Goal: Entertainment & Leisure: Browse casually

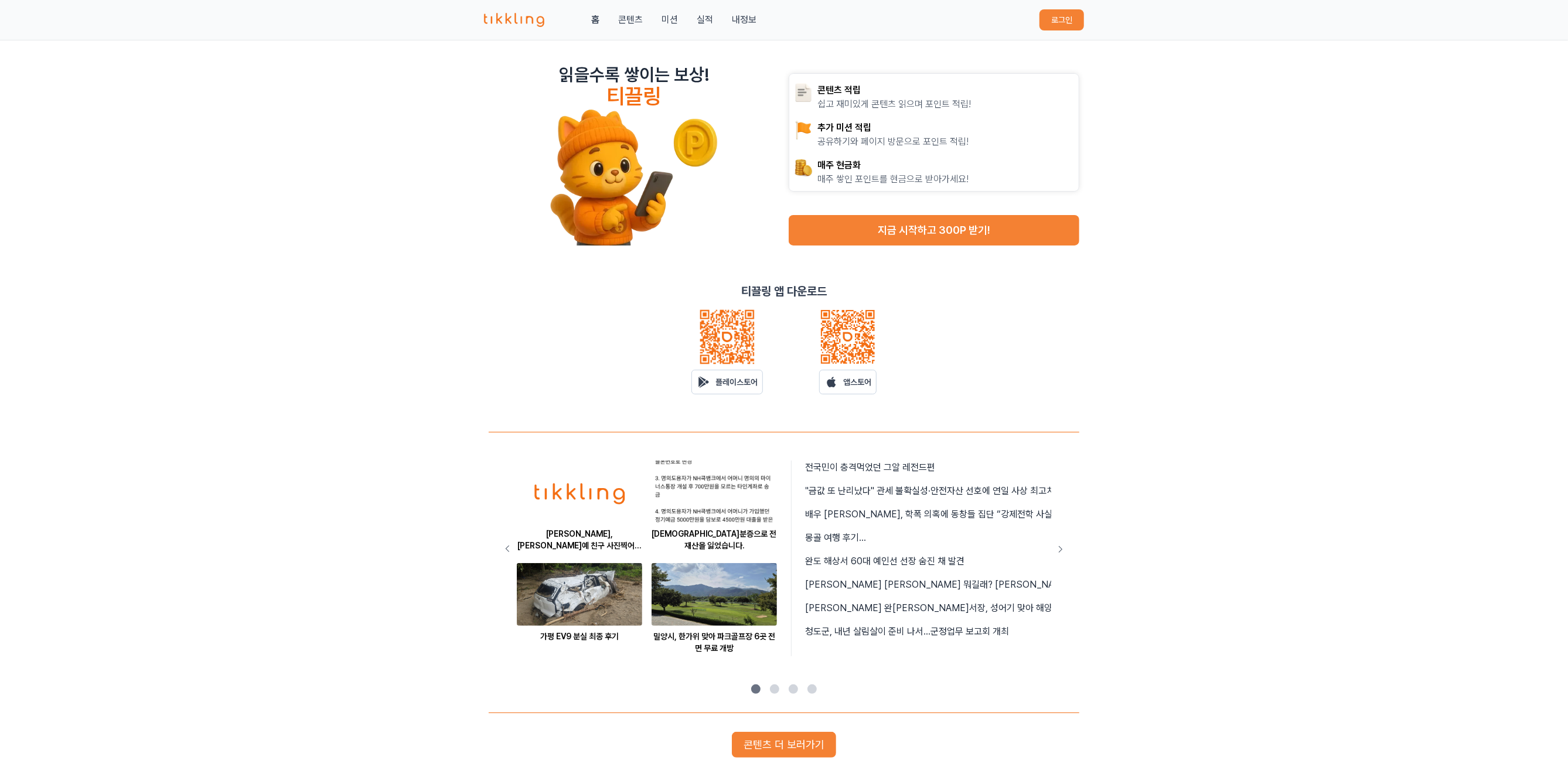
click at [1051, 20] on button "로그인" at bounding box center [1062, 20] width 45 height 21
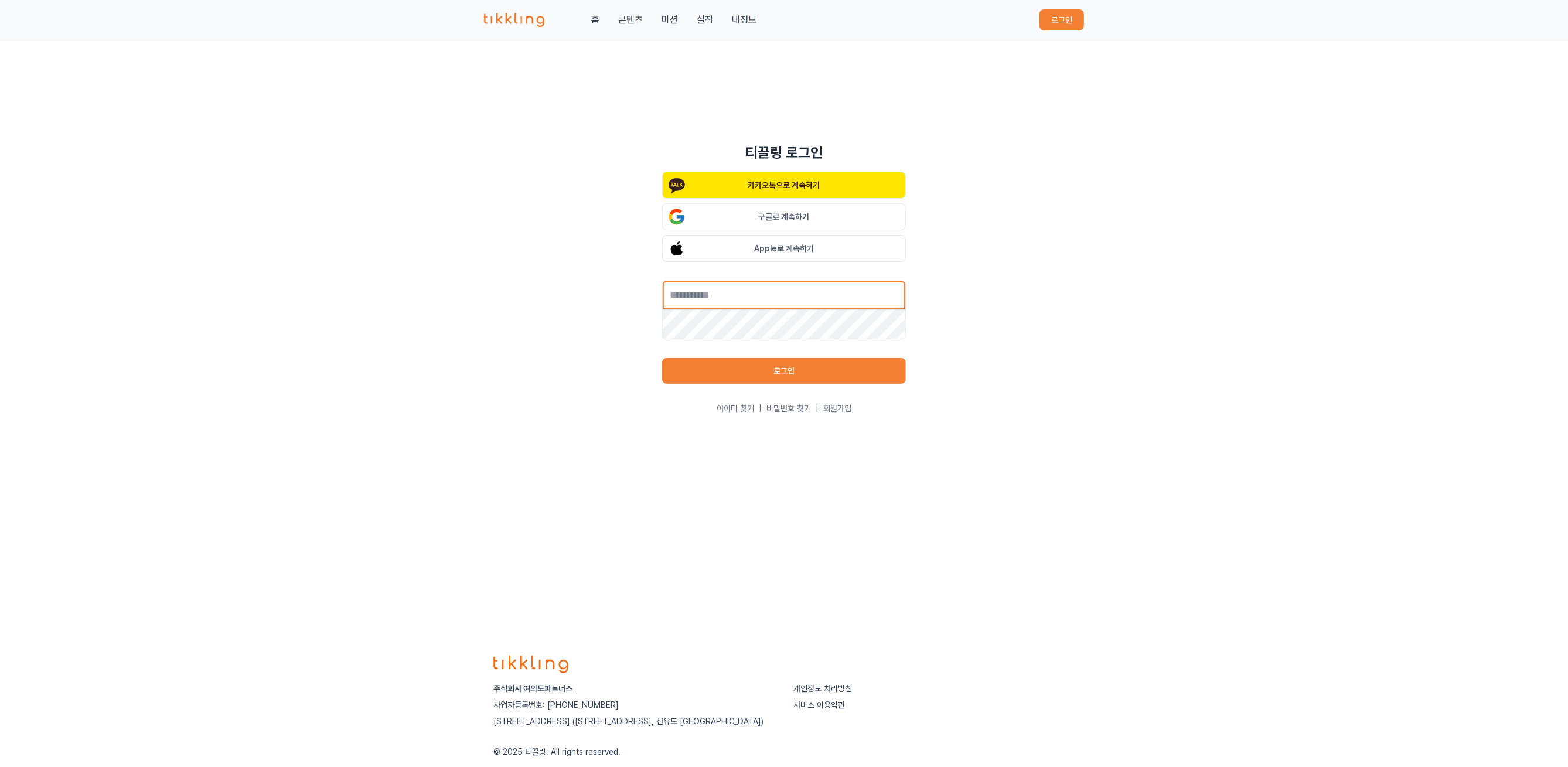
click at [799, 303] on input "text" at bounding box center [784, 294] width 243 height 29
type input "**********"
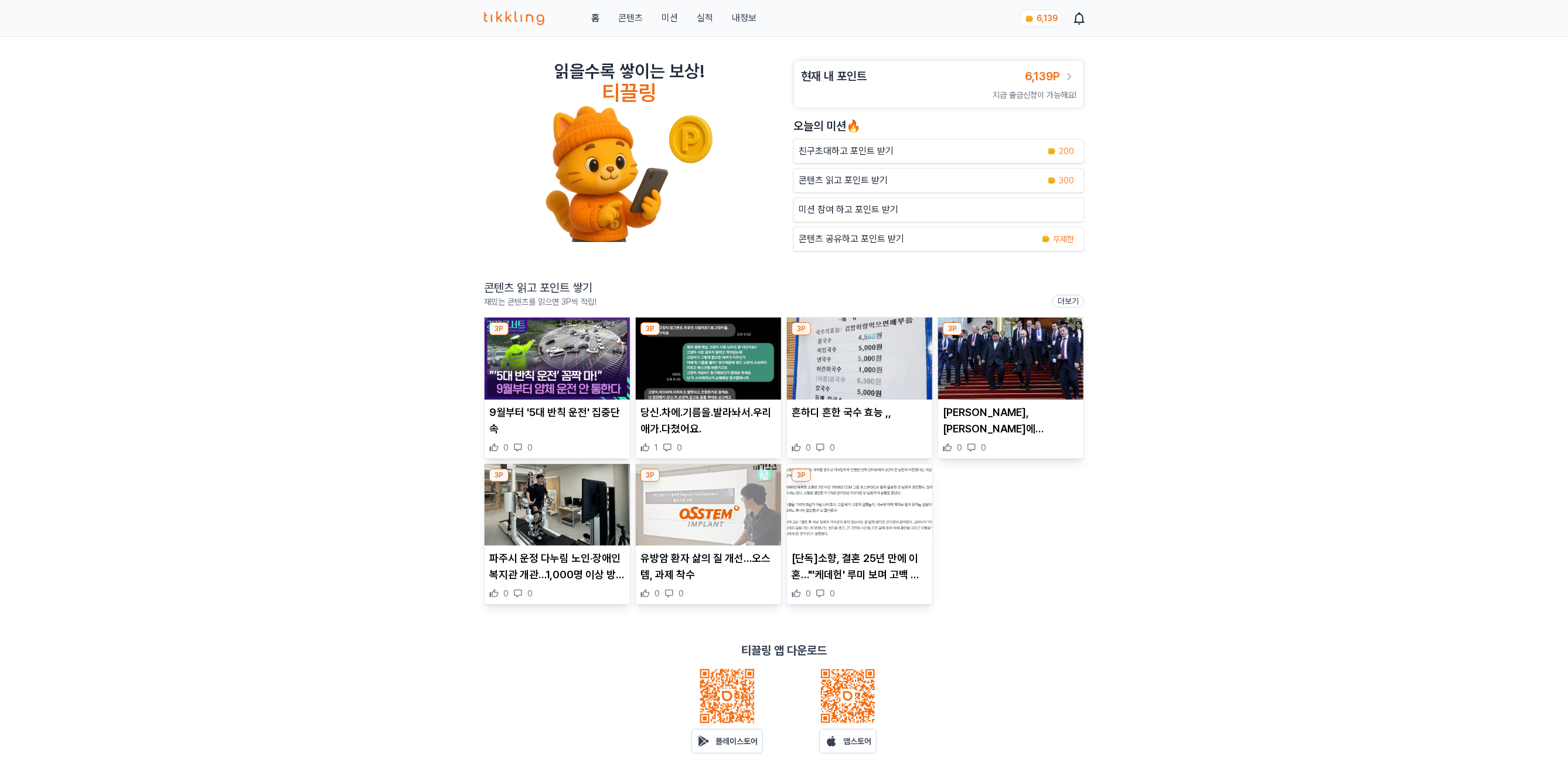
click at [536, 391] on img at bounding box center [557, 358] width 145 height 82
click at [731, 364] on img at bounding box center [708, 358] width 145 height 82
click at [857, 356] on img at bounding box center [859, 358] width 145 height 82
click at [1020, 371] on img at bounding box center [1010, 358] width 145 height 82
click at [557, 492] on img at bounding box center [557, 505] width 145 height 82
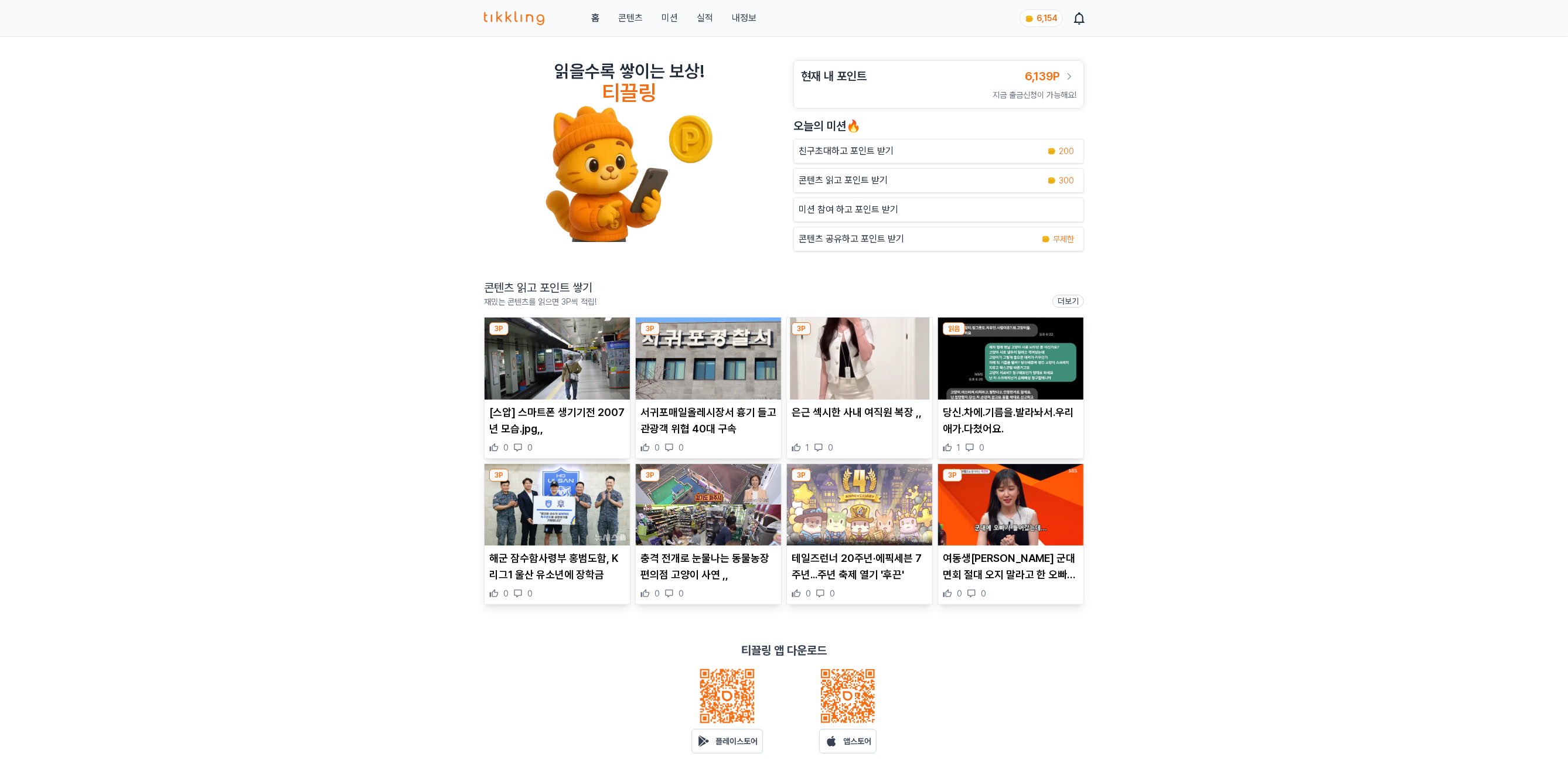
click at [750, 502] on img at bounding box center [708, 505] width 145 height 82
click at [562, 382] on img at bounding box center [557, 358] width 145 height 82
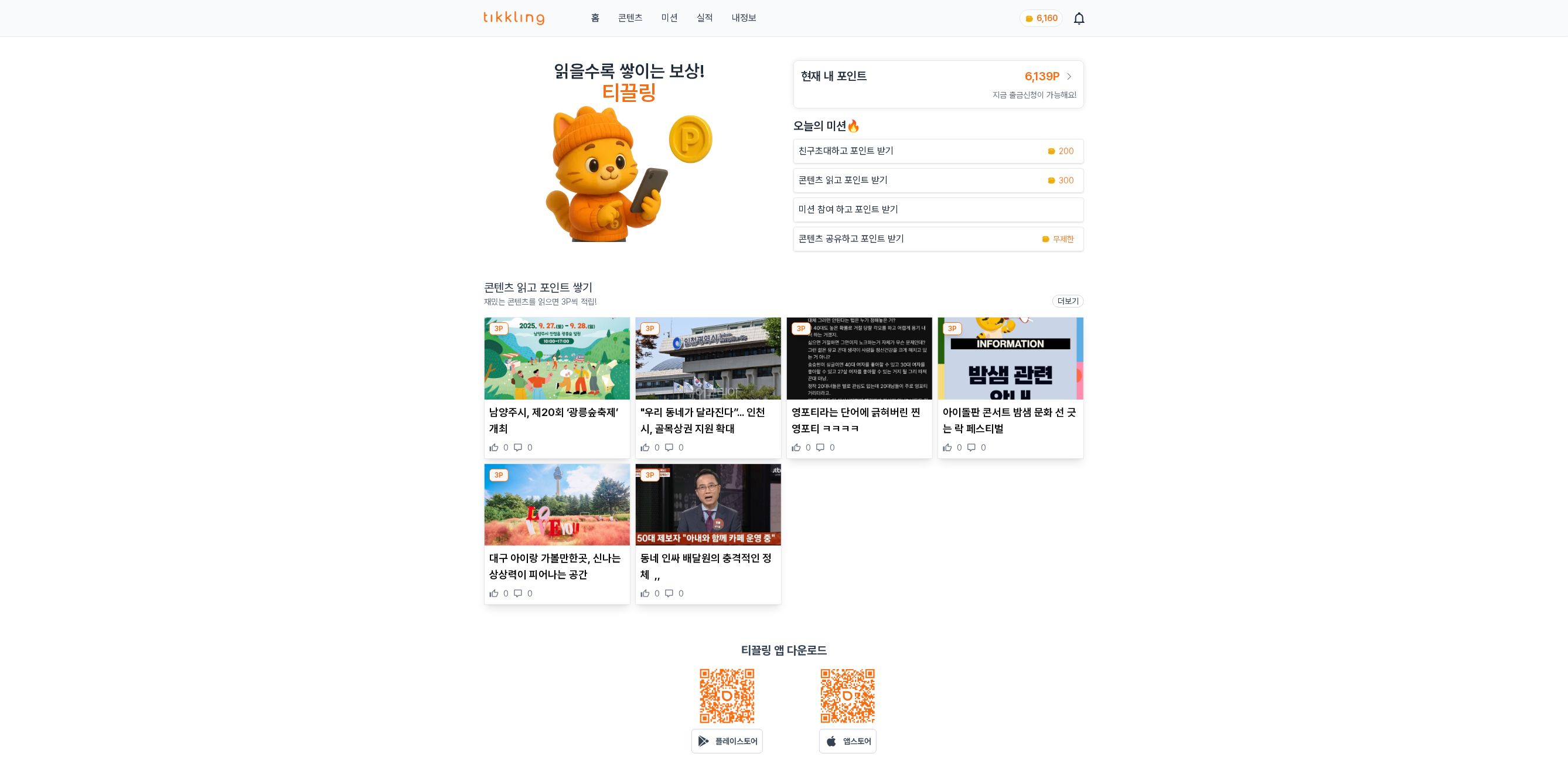
click at [721, 371] on img at bounding box center [708, 358] width 145 height 82
click at [751, 522] on img at bounding box center [708, 505] width 145 height 82
click at [527, 502] on img at bounding box center [557, 505] width 145 height 82
click at [1012, 395] on img at bounding box center [1010, 358] width 145 height 82
click at [827, 176] on p "콘텐츠 읽고 포인트 받기" at bounding box center [842, 181] width 89 height 14
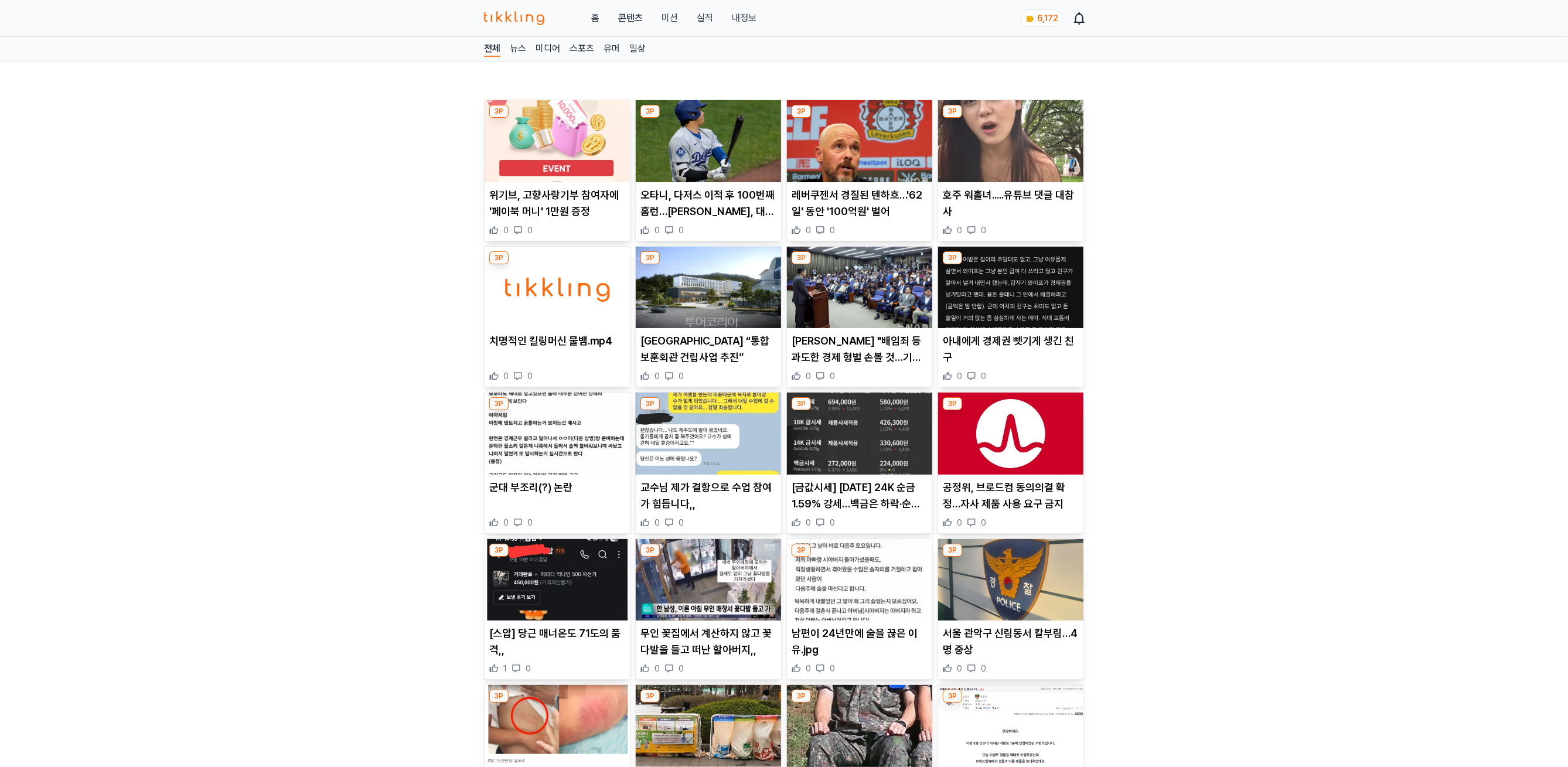
click at [978, 158] on img at bounding box center [1010, 141] width 145 height 82
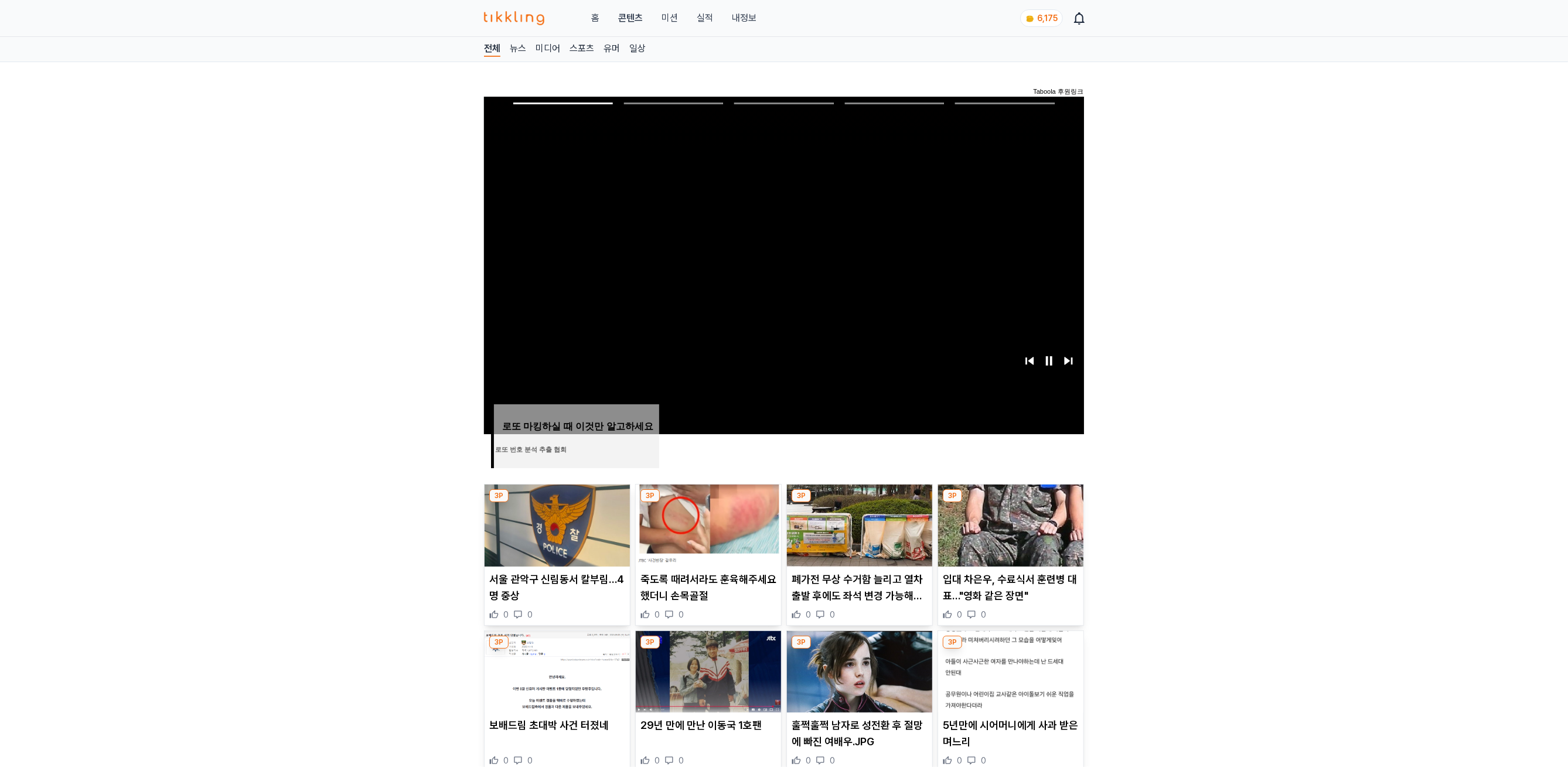
click at [566, 528] on img at bounding box center [557, 525] width 145 height 82
click at [682, 545] on img at bounding box center [708, 525] width 145 height 82
click at [821, 545] on img at bounding box center [859, 525] width 145 height 82
click at [709, 544] on img at bounding box center [708, 525] width 145 height 82
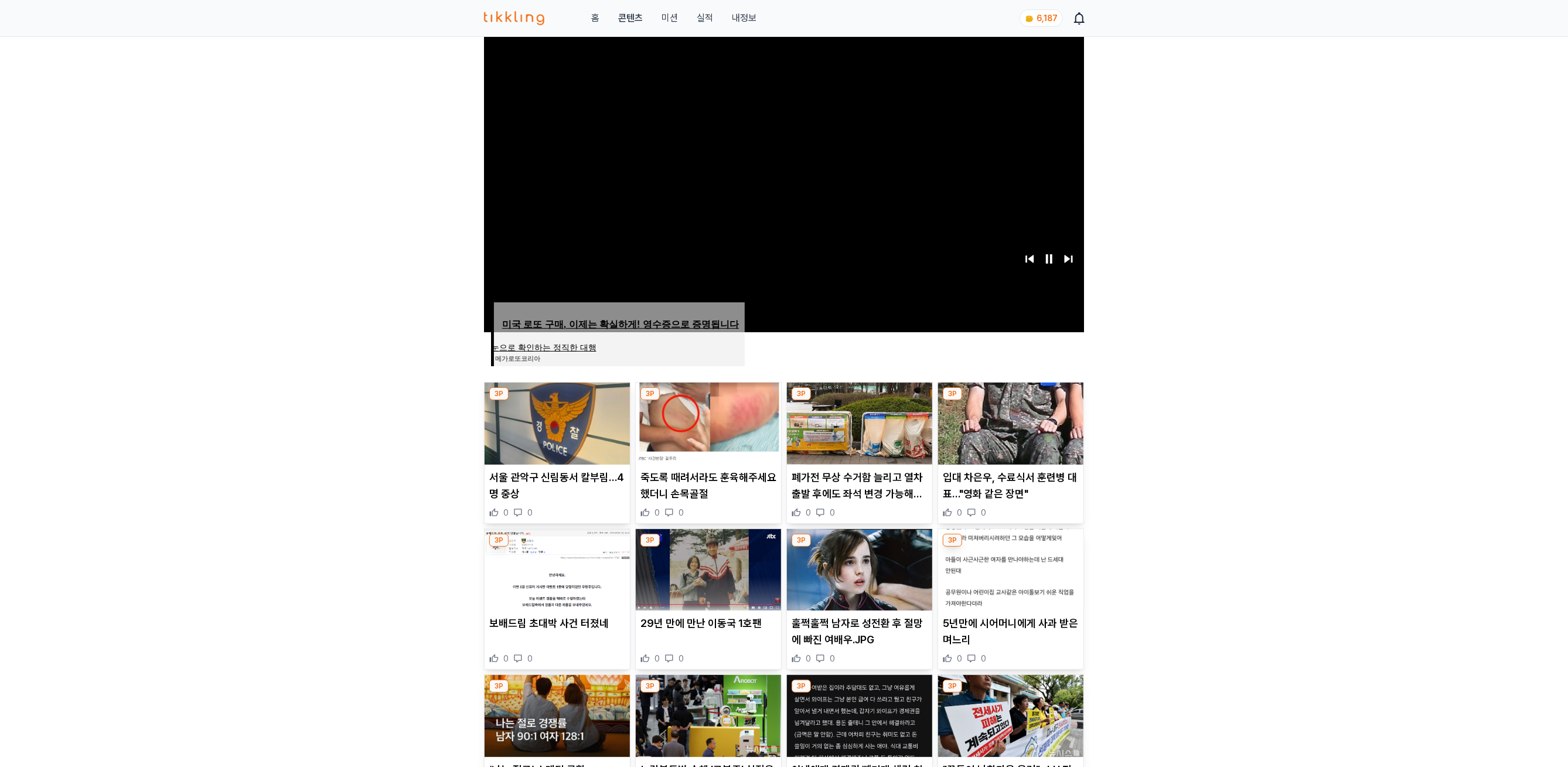
scroll to position [213, 0]
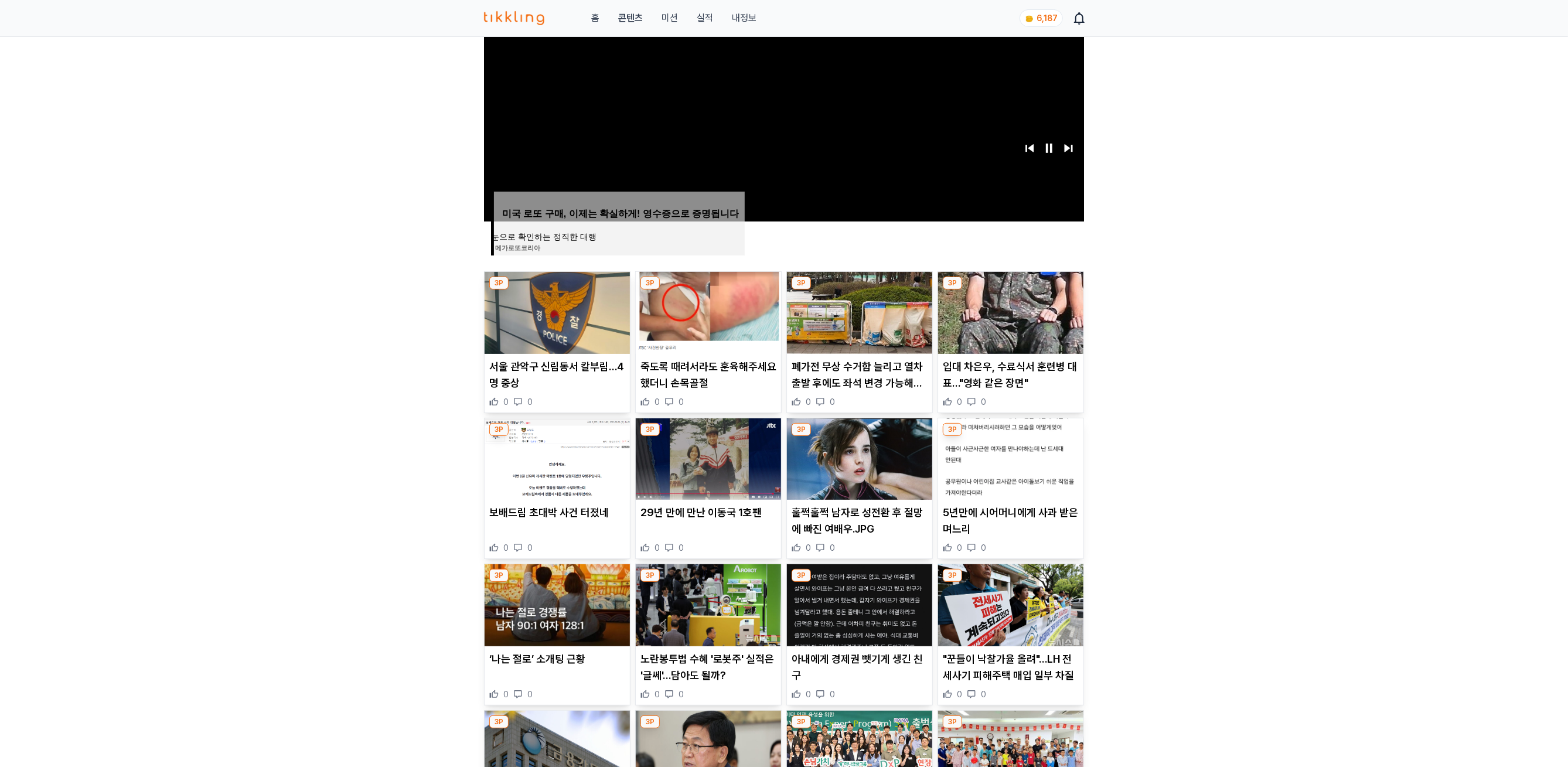
click at [545, 471] on img at bounding box center [557, 459] width 145 height 82
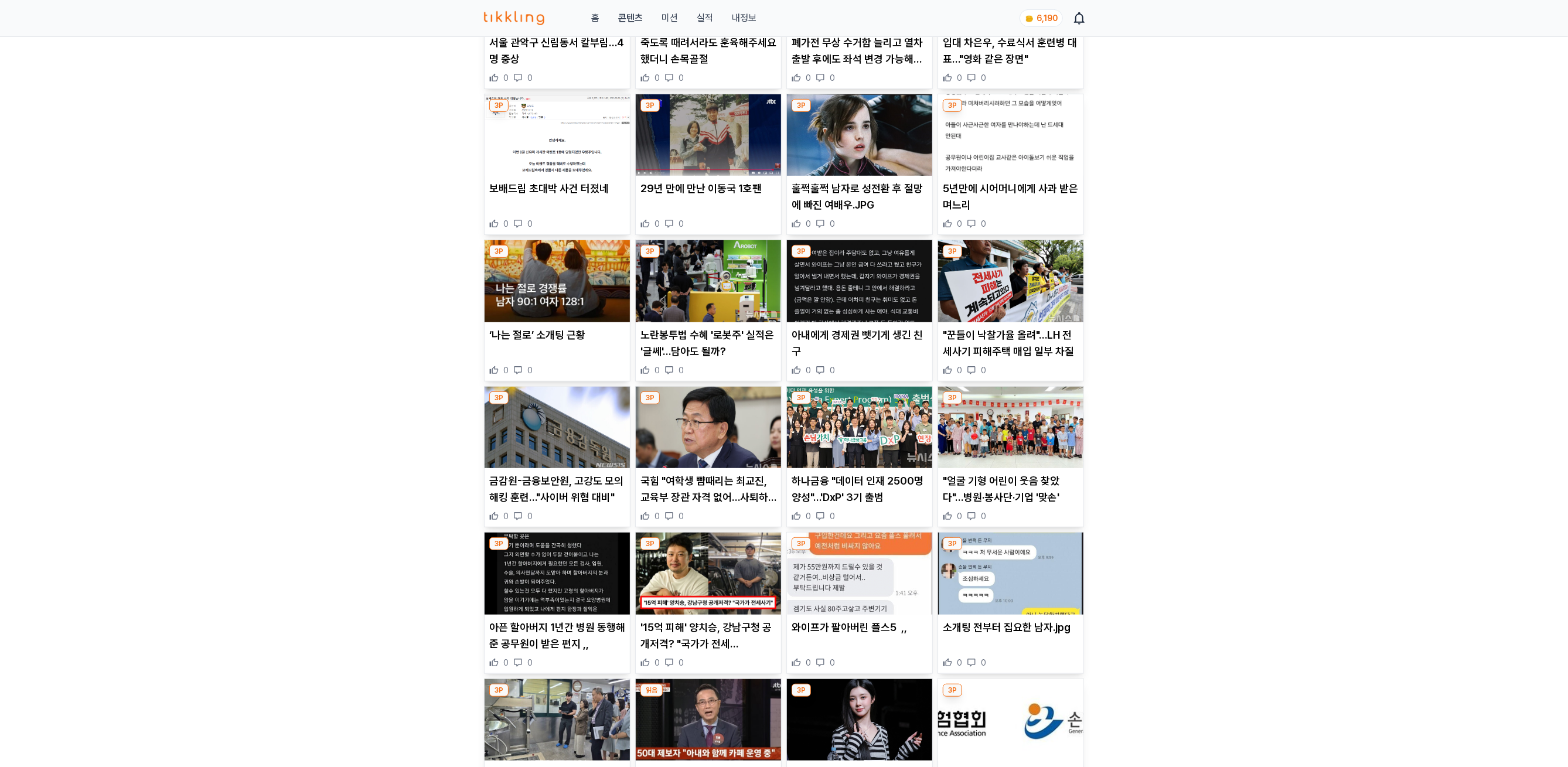
scroll to position [536, 0]
click at [691, 421] on img at bounding box center [708, 427] width 145 height 82
click at [977, 288] on img at bounding box center [1010, 281] width 145 height 82
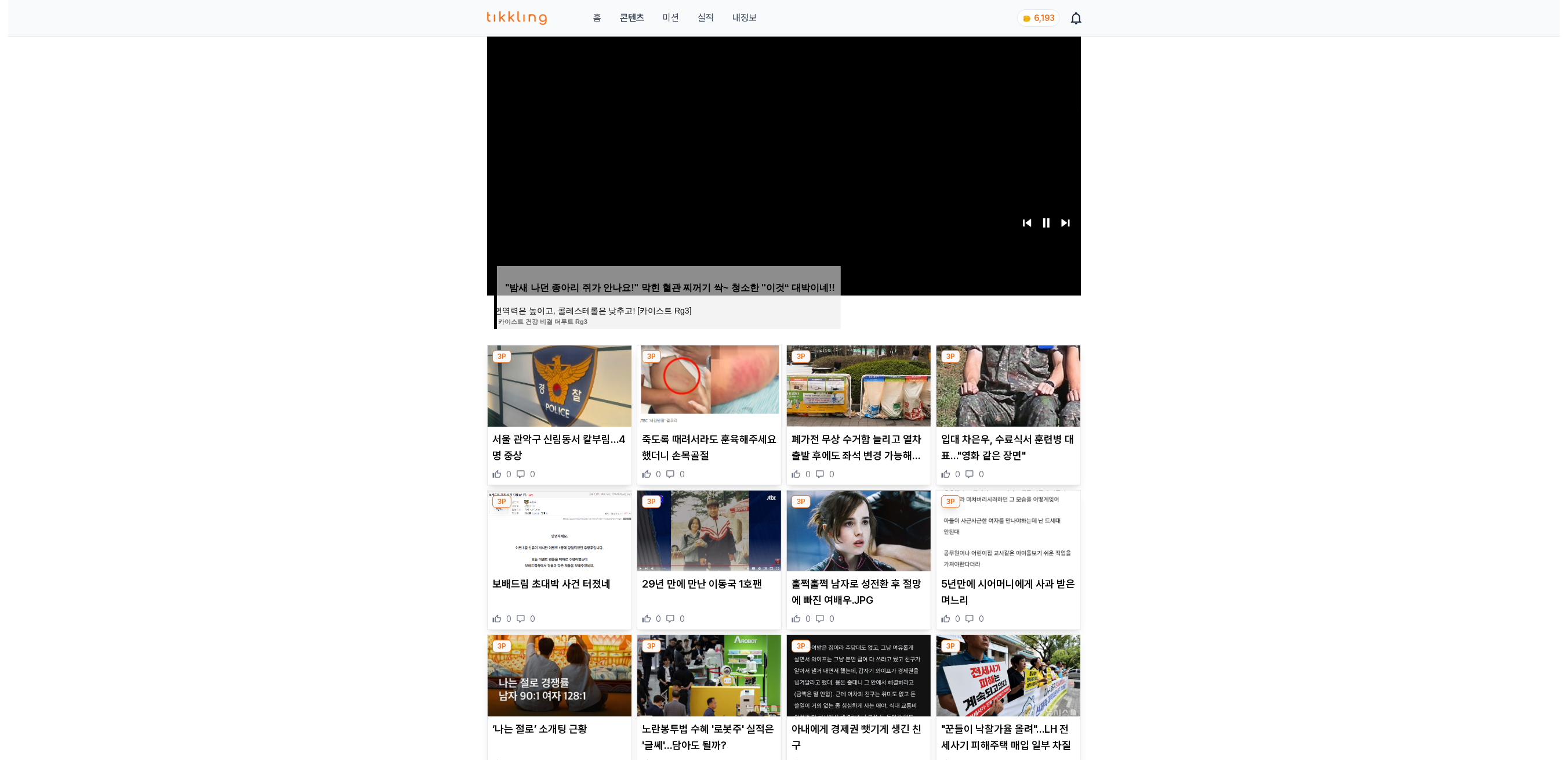
scroll to position [0, 0]
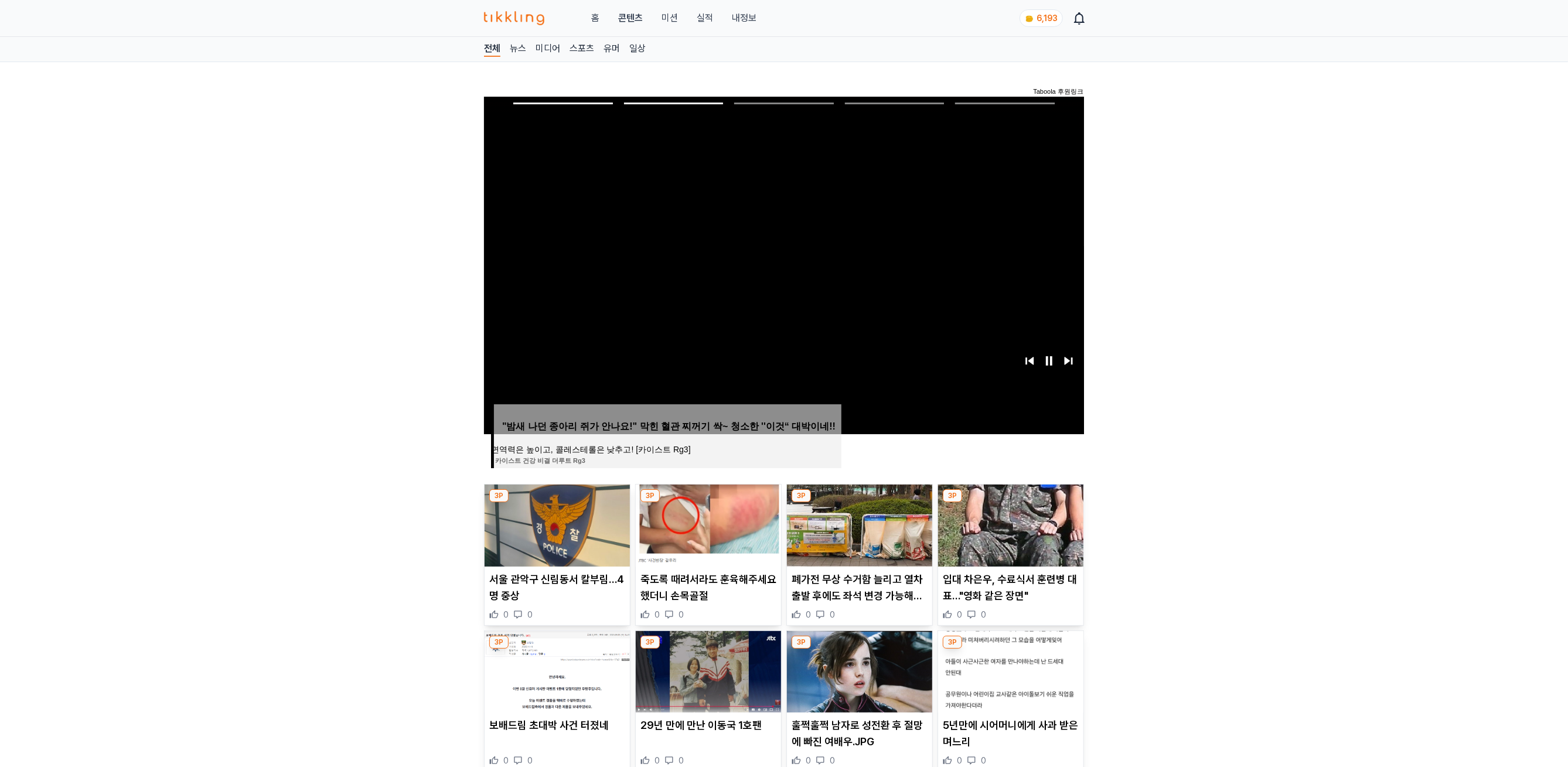
click at [1045, 16] on span "6,193" at bounding box center [1047, 18] width 21 height 9
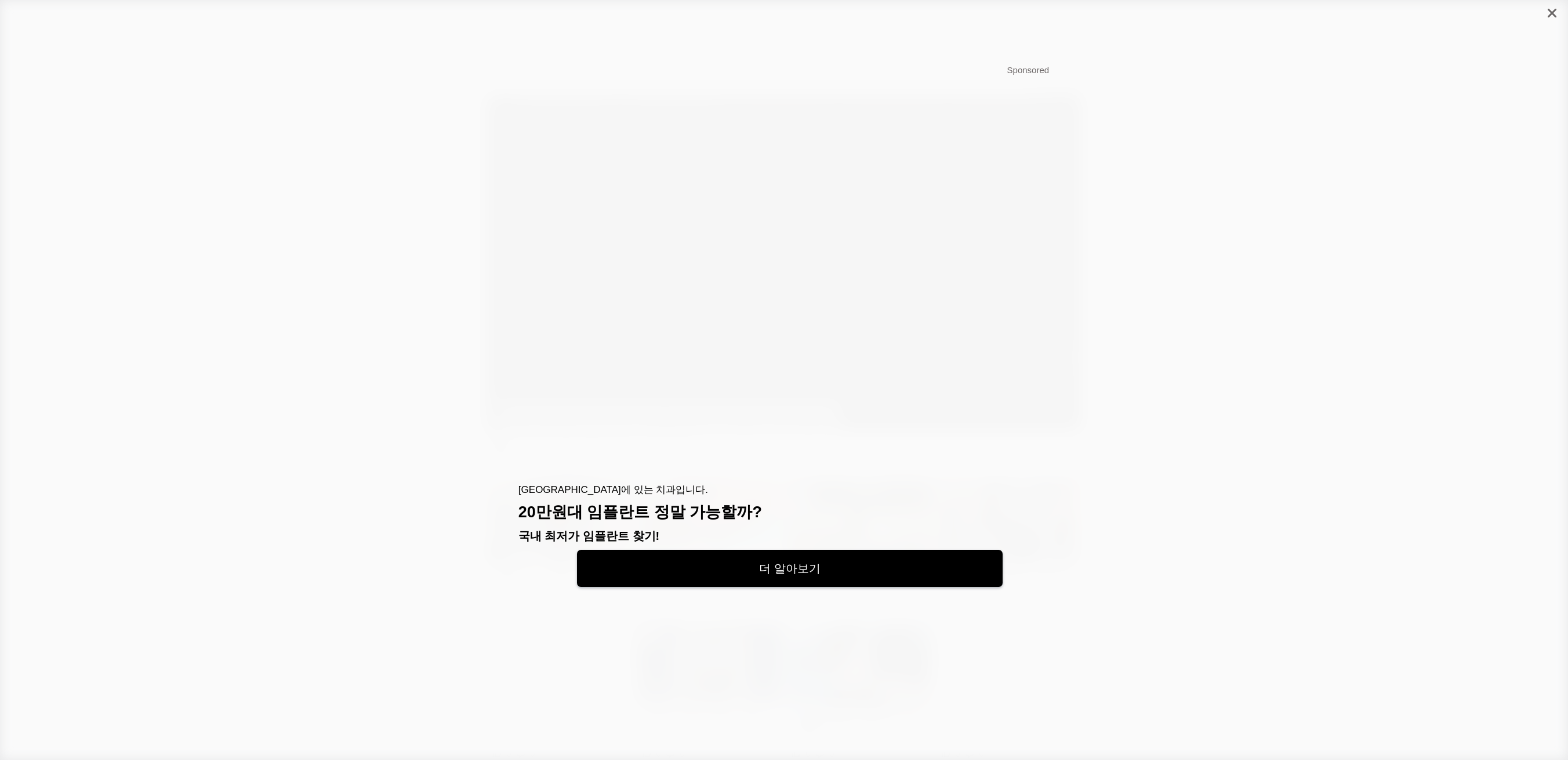
click at [941, 622] on div at bounding box center [784, 380] width 1568 height 760
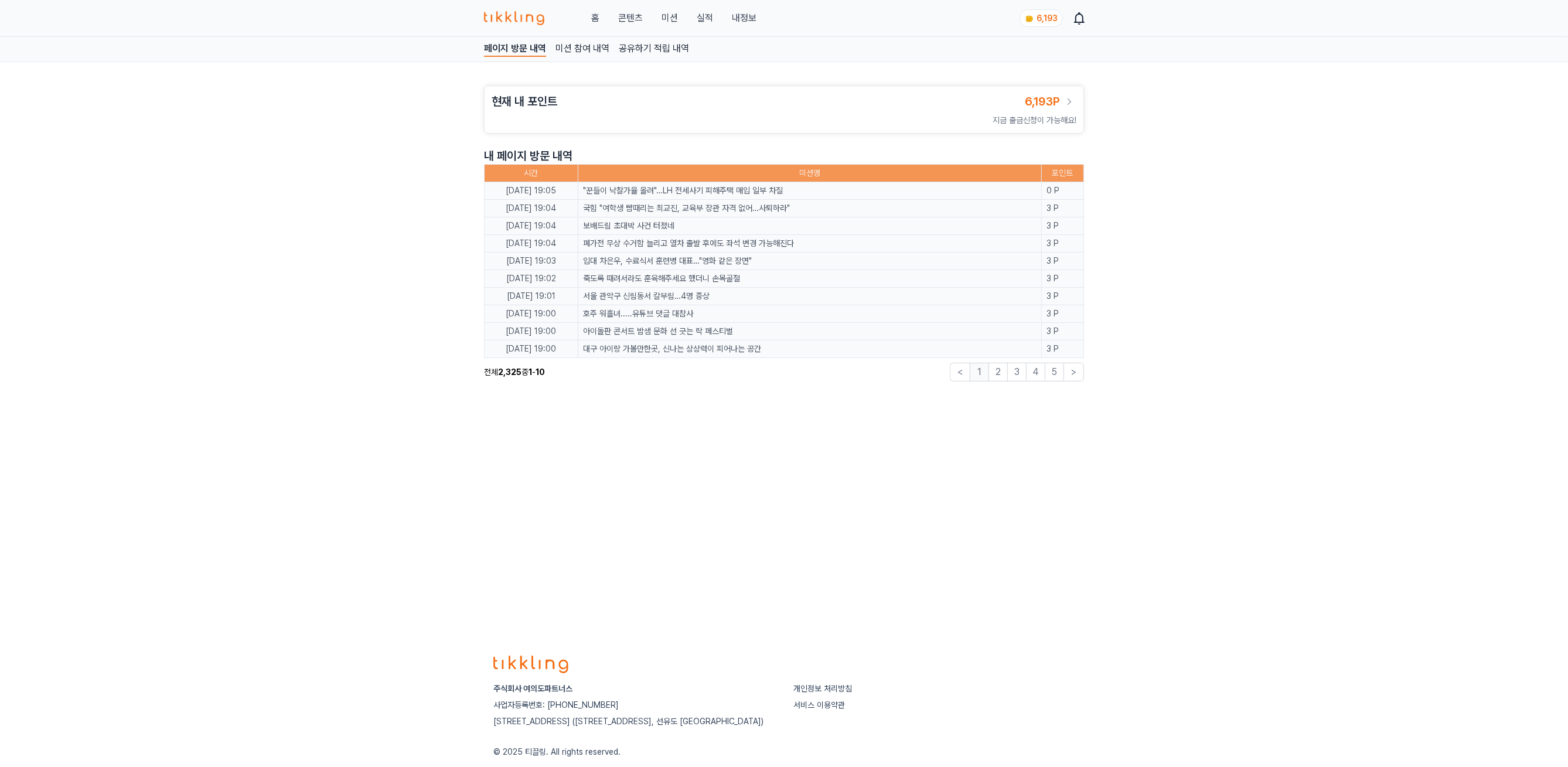
drag, startPoint x: 979, startPoint y: 488, endPoint x: 864, endPoint y: 417, distance: 135.2
click at [979, 490] on div "페이지 방문 내역 미션 참여 내역 공유하기 적립 내역 현재 내 포인트 6,193P 지금 출금신청이 가능해요! 내 페이지 방문 내역 시간 미션명…" at bounding box center [784, 337] width 1568 height 600
click at [623, 24] on link "콘텐츠" at bounding box center [630, 18] width 24 height 14
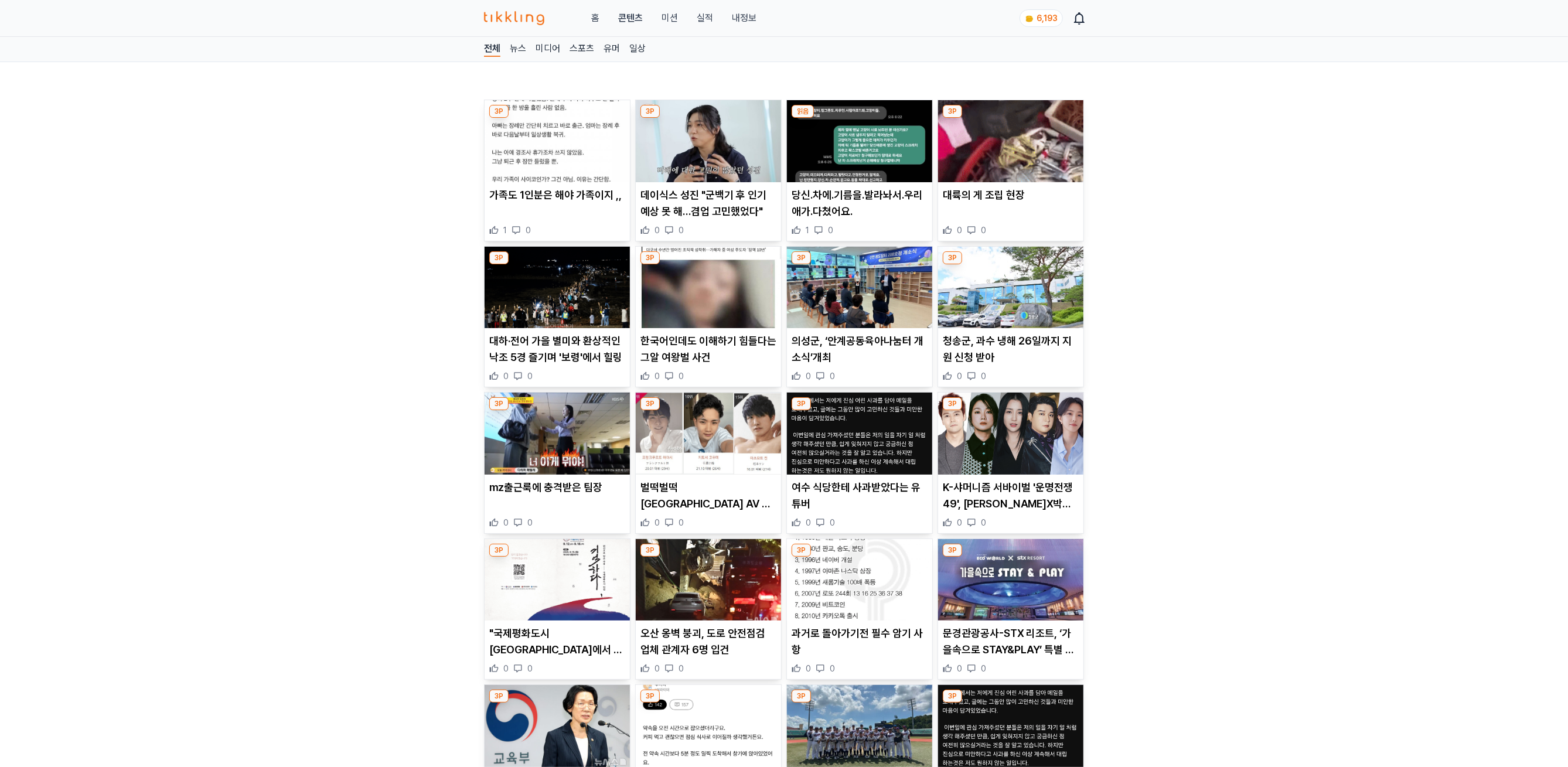
click at [522, 166] on img at bounding box center [557, 141] width 145 height 82
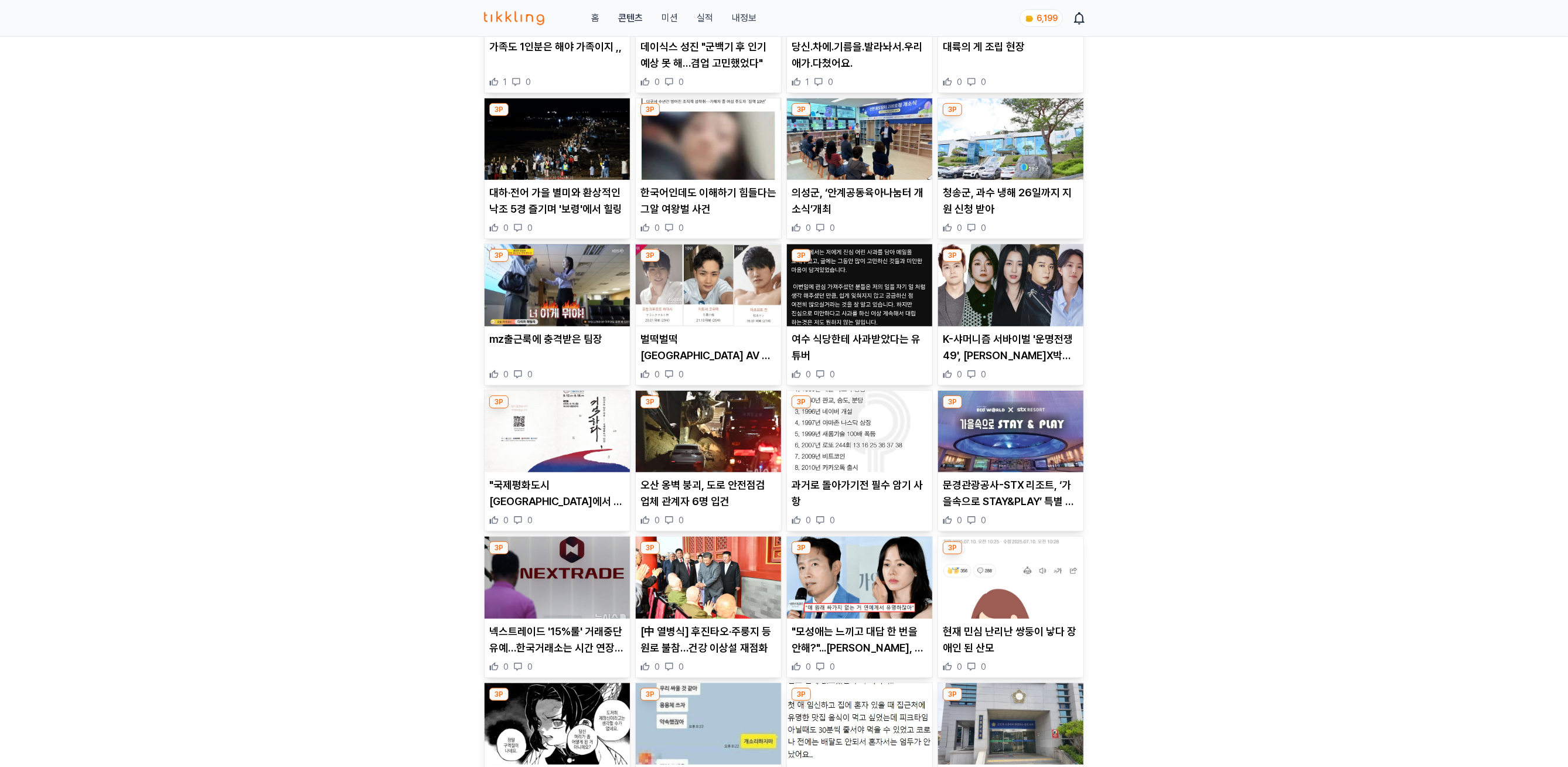
scroll to position [106, 0]
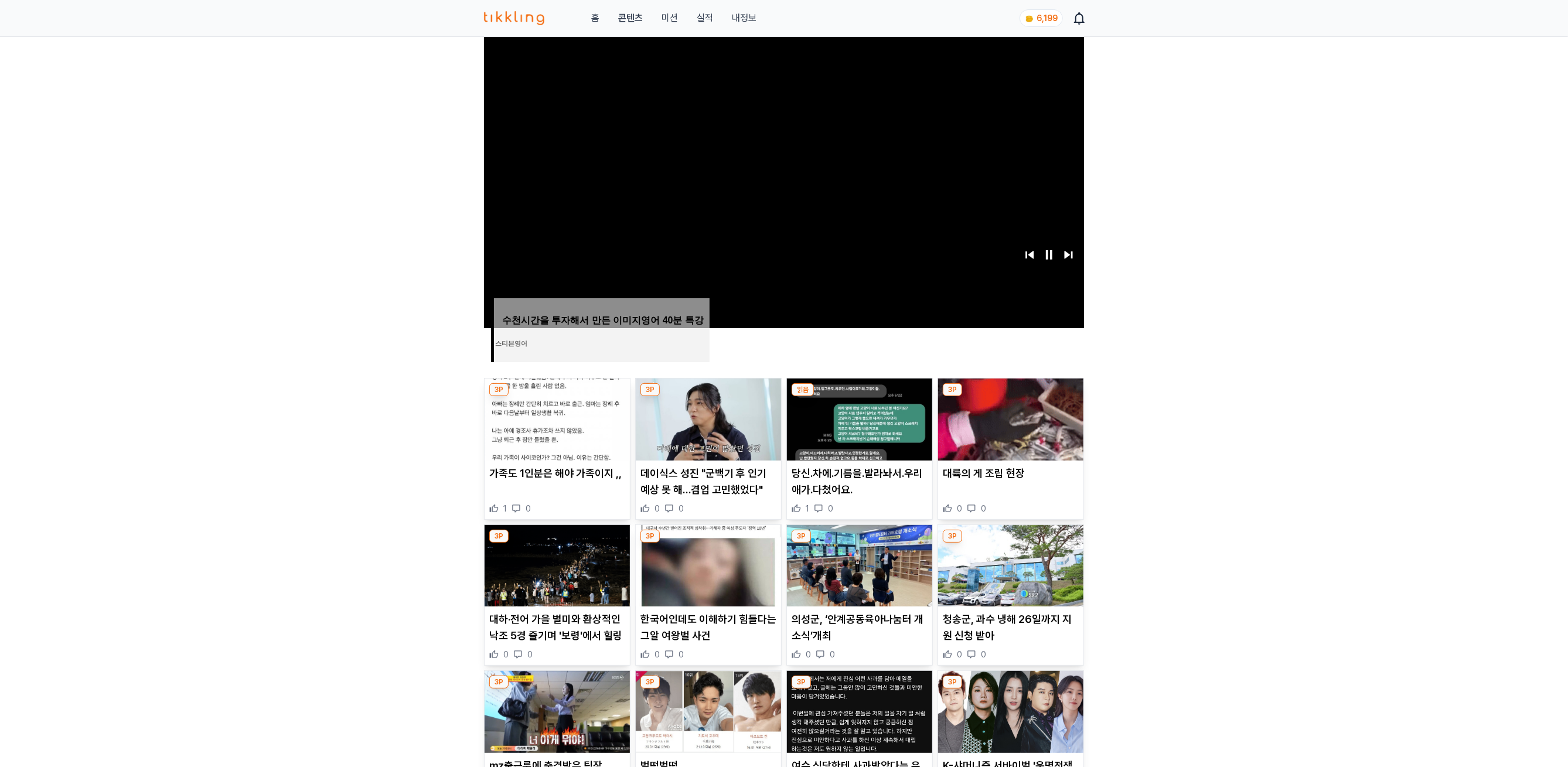
click at [1010, 456] on img at bounding box center [1010, 419] width 145 height 82
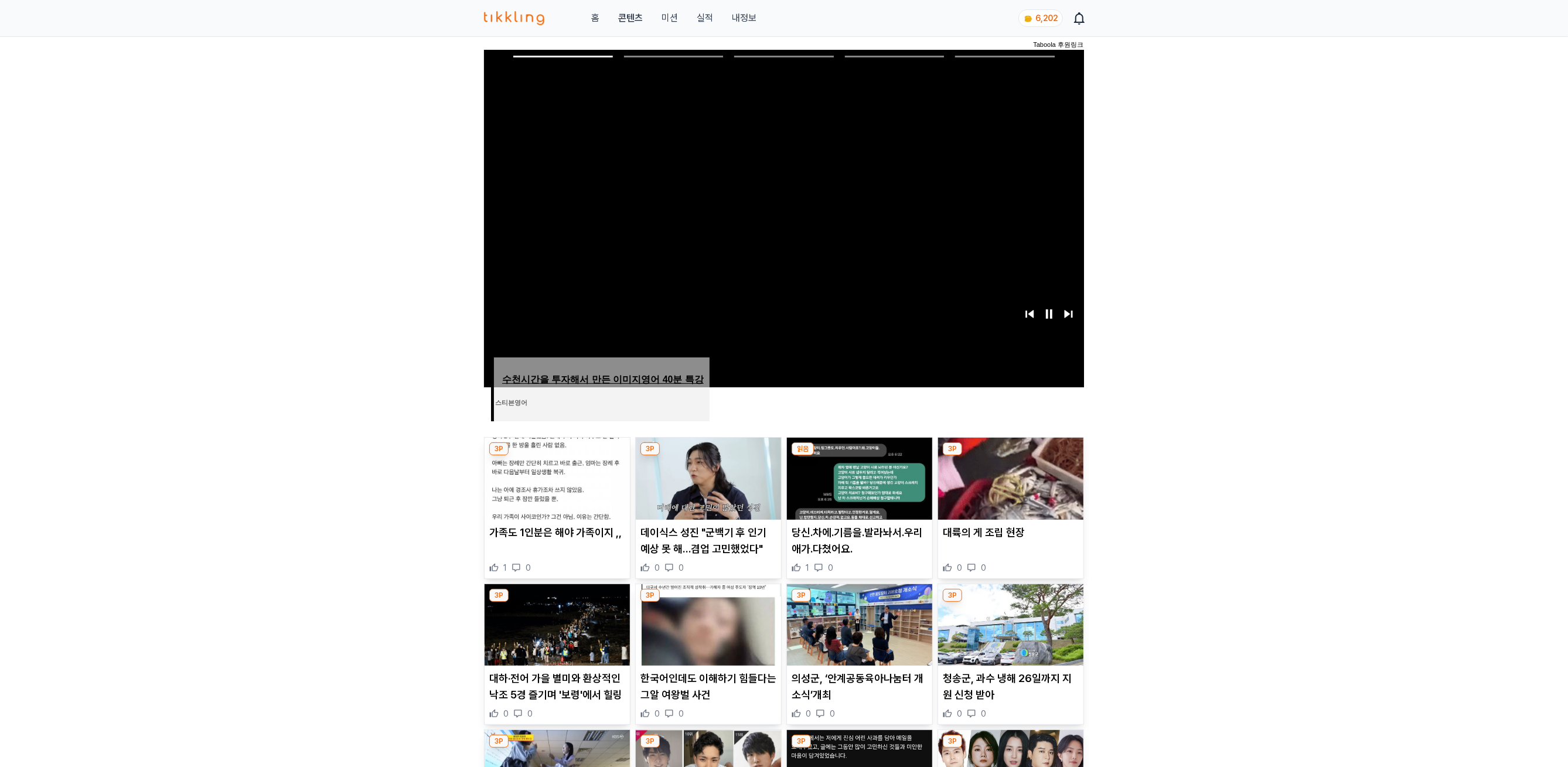
scroll to position [260, 0]
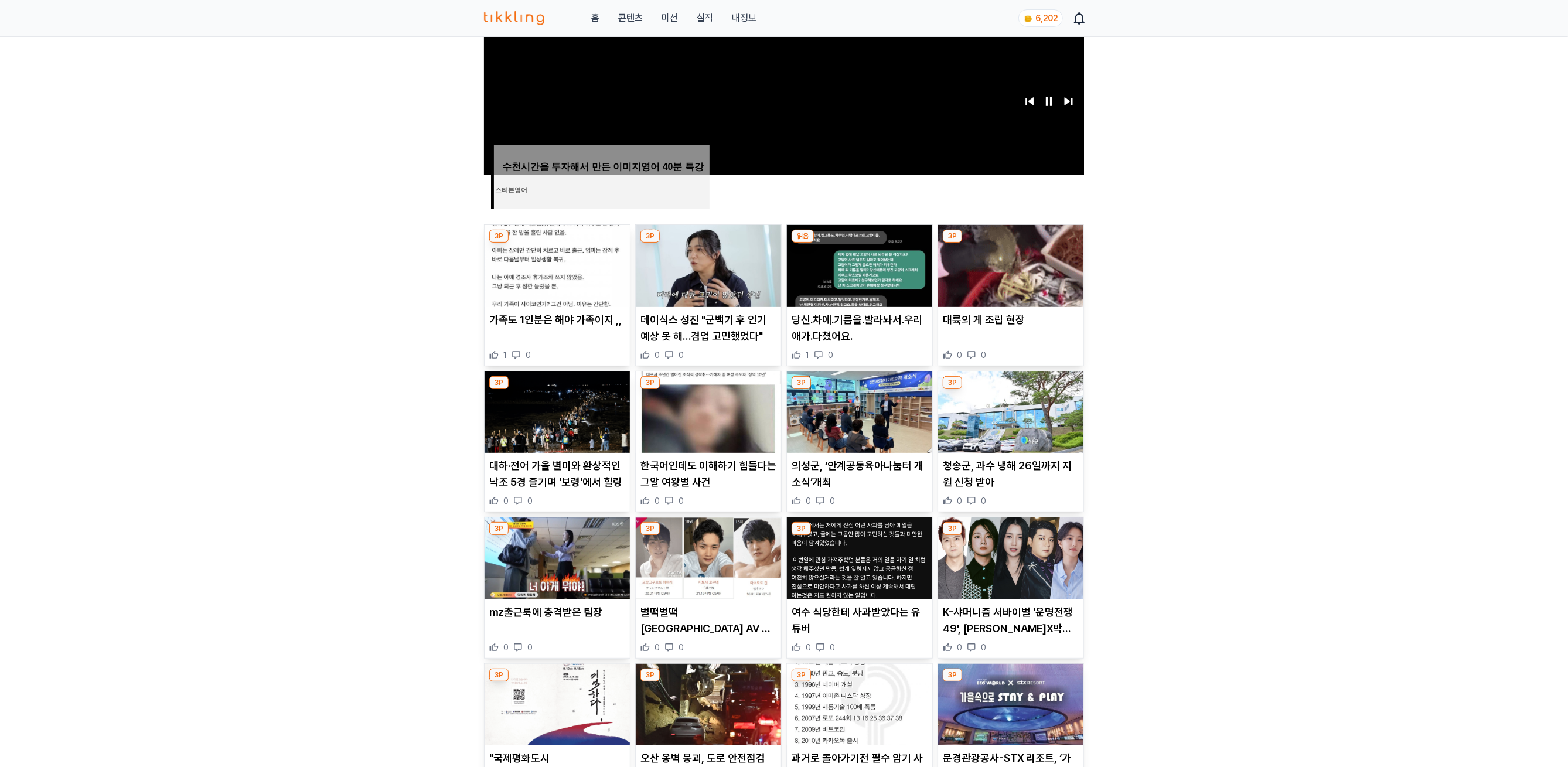
click at [582, 433] on img at bounding box center [557, 412] width 145 height 82
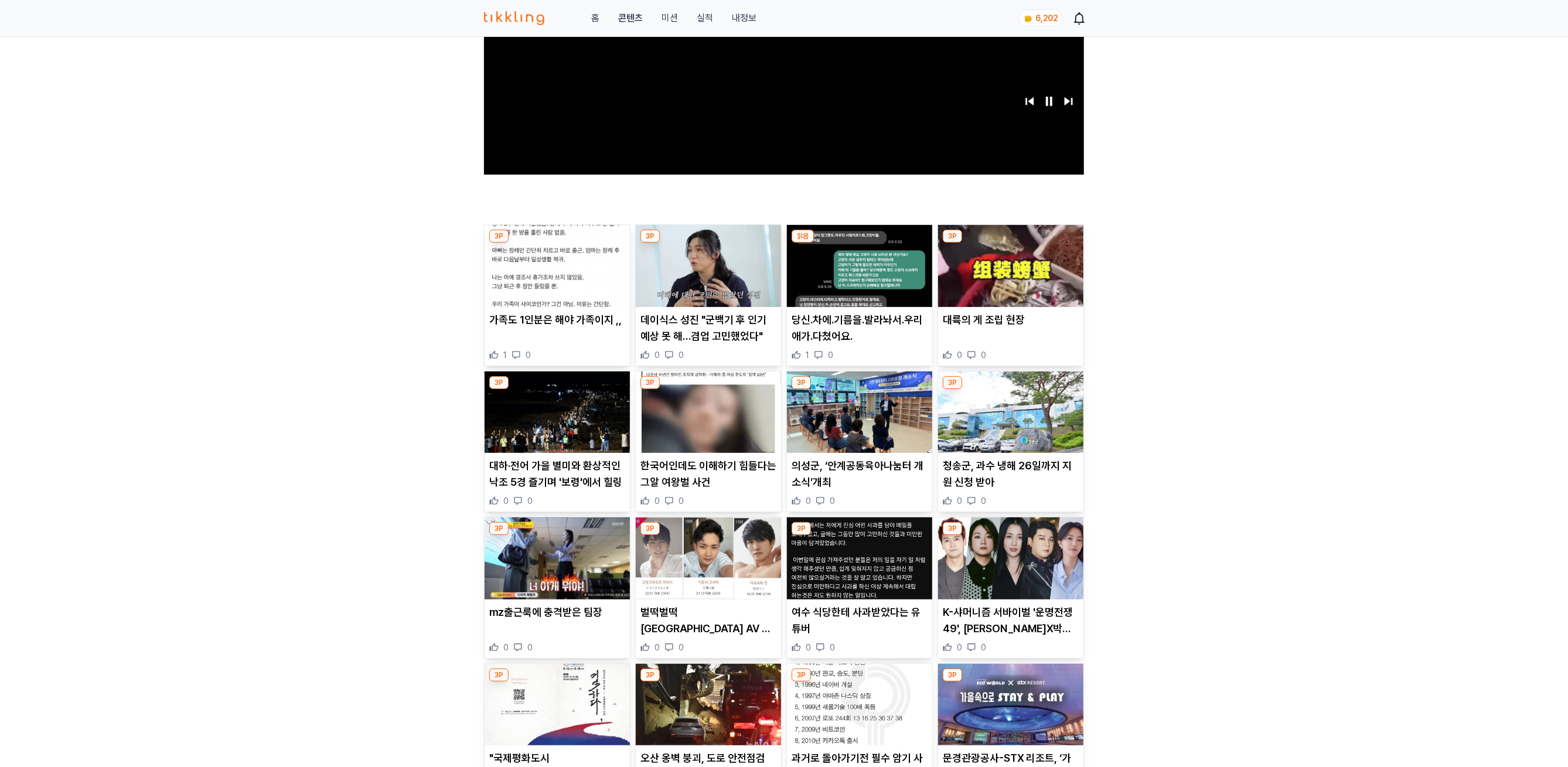
click at [693, 405] on img at bounding box center [708, 412] width 145 height 82
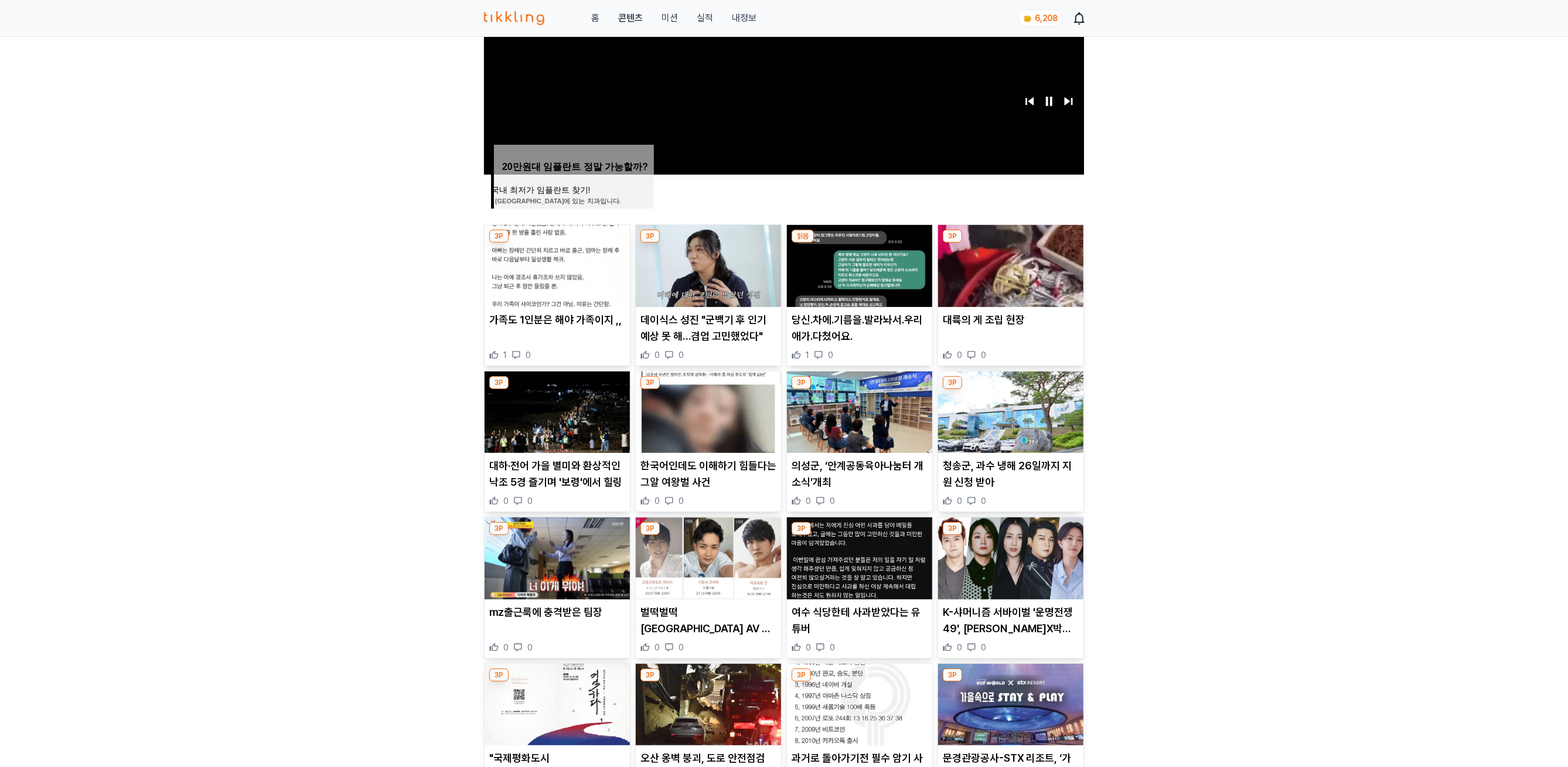
click at [864, 421] on img at bounding box center [859, 412] width 145 height 82
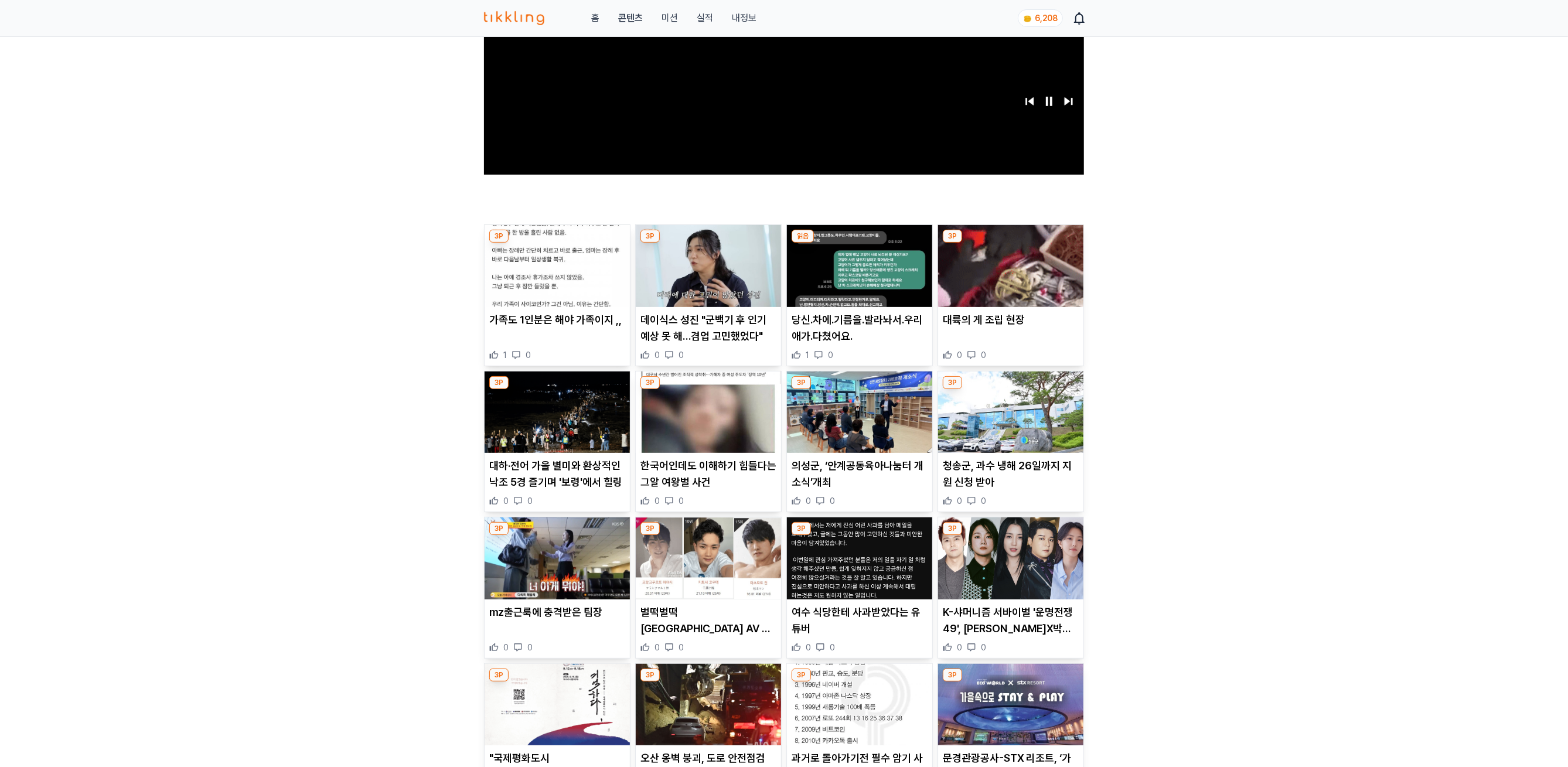
click at [1001, 419] on img at bounding box center [1010, 412] width 145 height 82
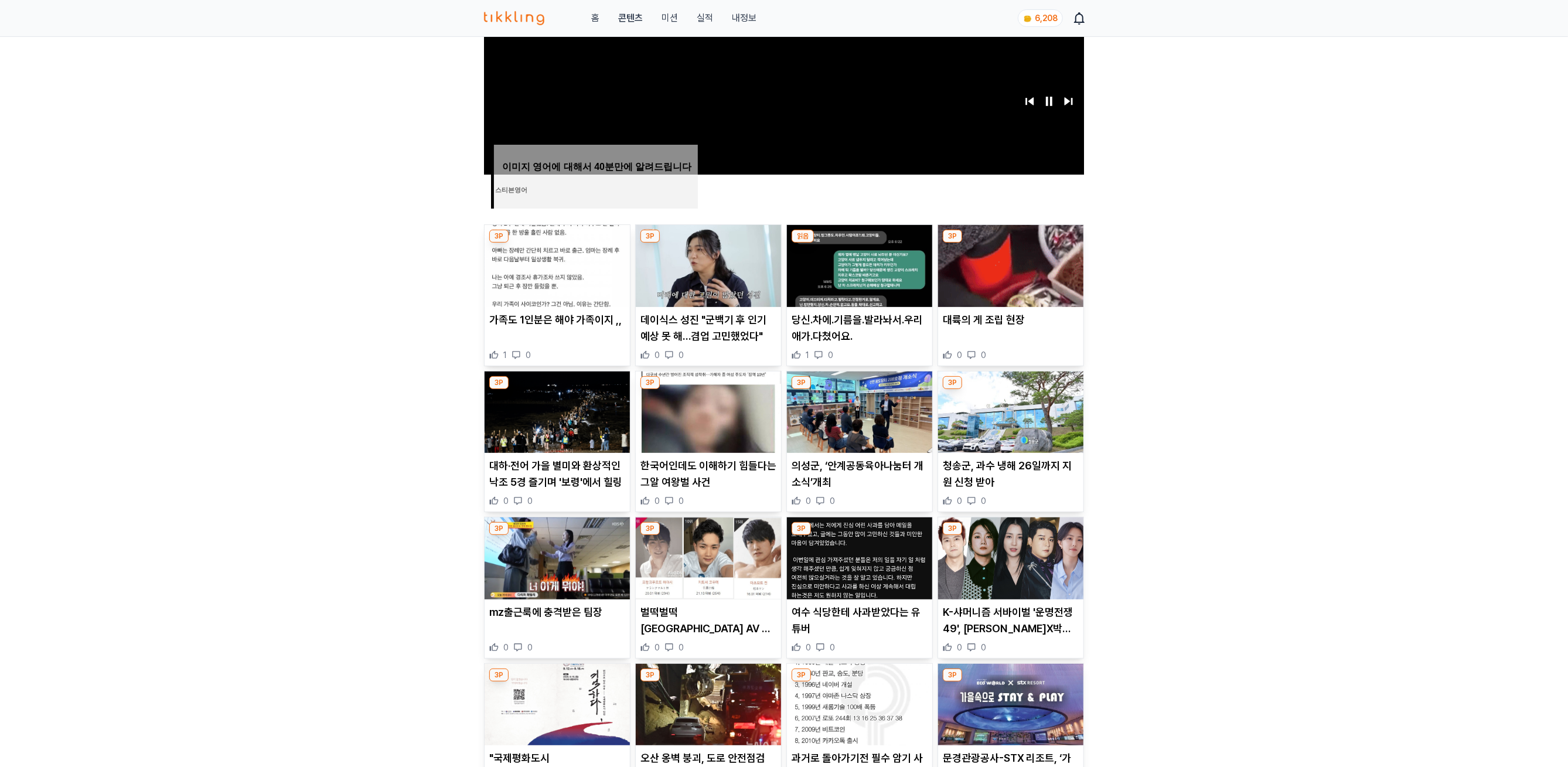
click at [535, 288] on img at bounding box center [557, 265] width 145 height 82
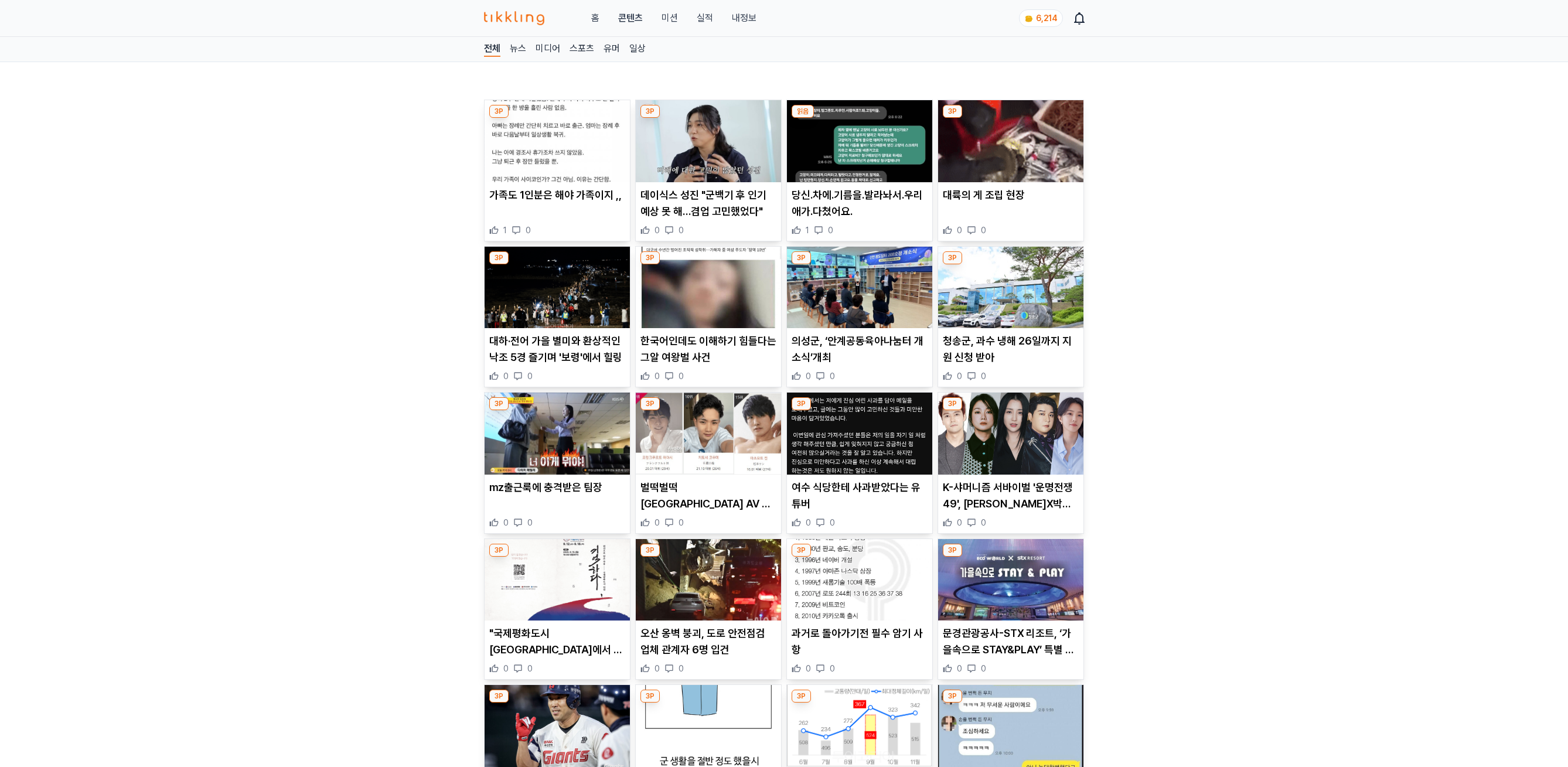
click at [716, 107] on img at bounding box center [708, 141] width 145 height 82
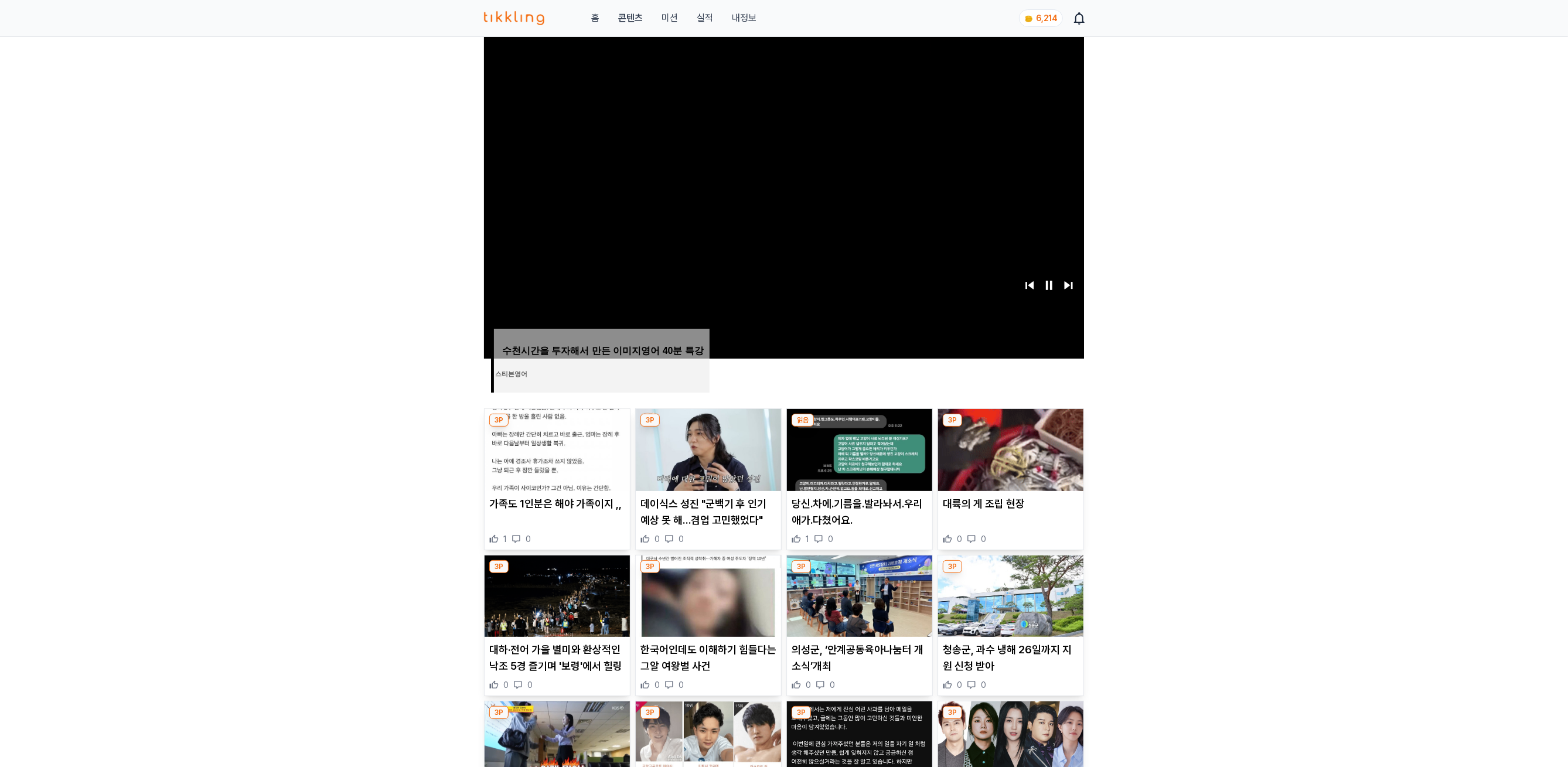
scroll to position [430, 0]
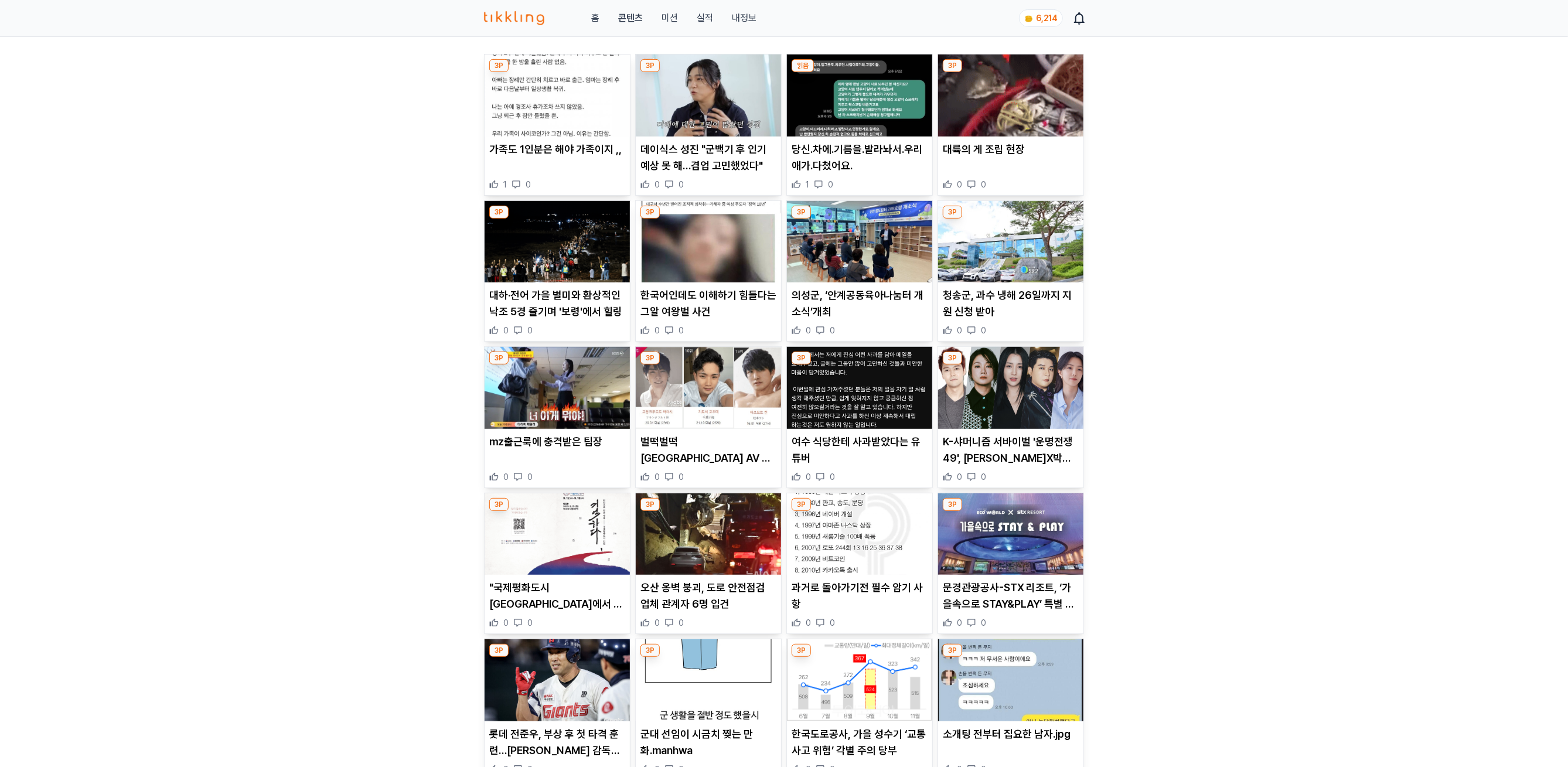
click at [1024, 530] on img at bounding box center [1010, 534] width 145 height 82
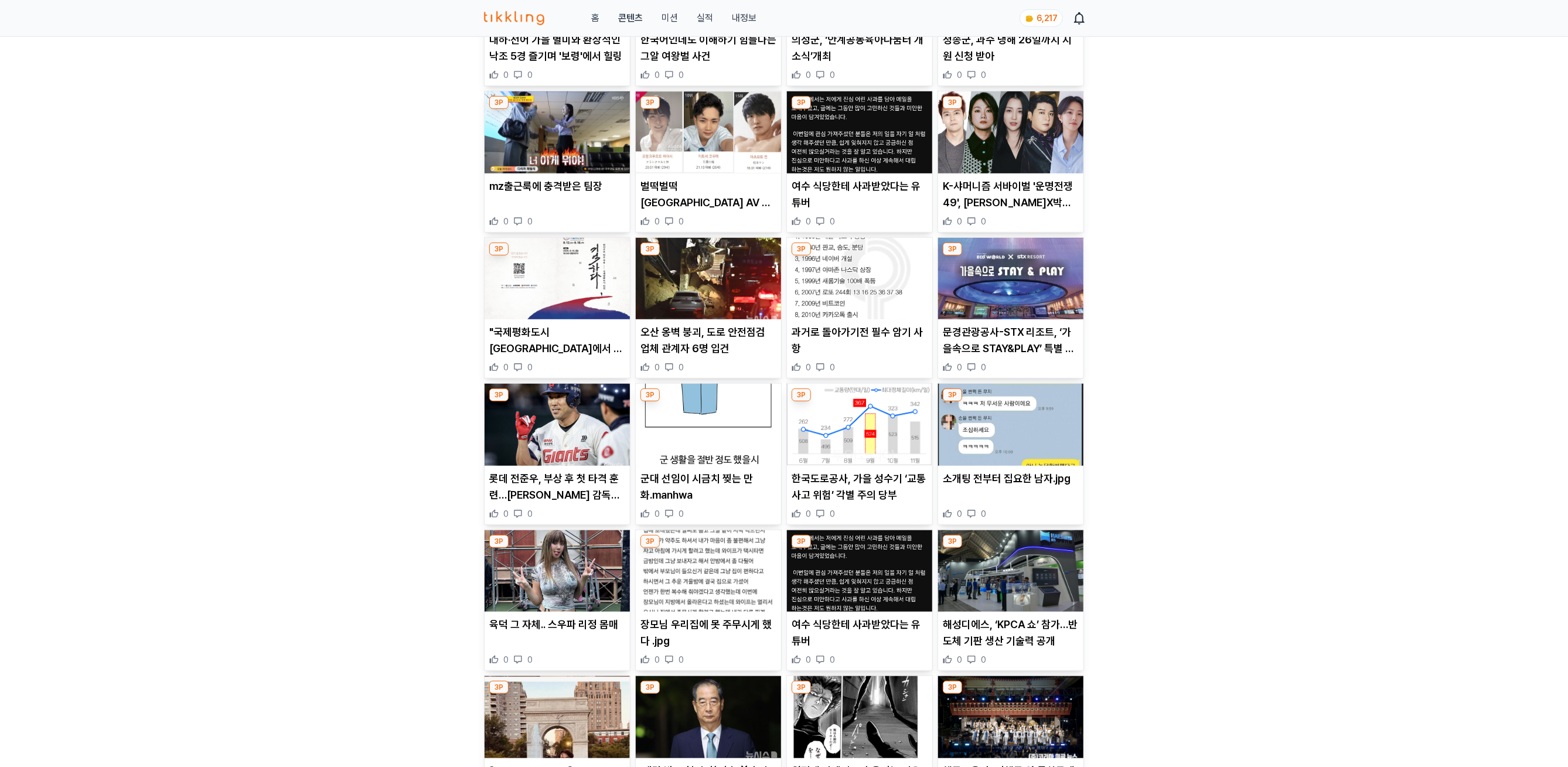
click at [526, 422] on img at bounding box center [557, 425] width 145 height 82
click at [686, 445] on img at bounding box center [708, 425] width 145 height 82
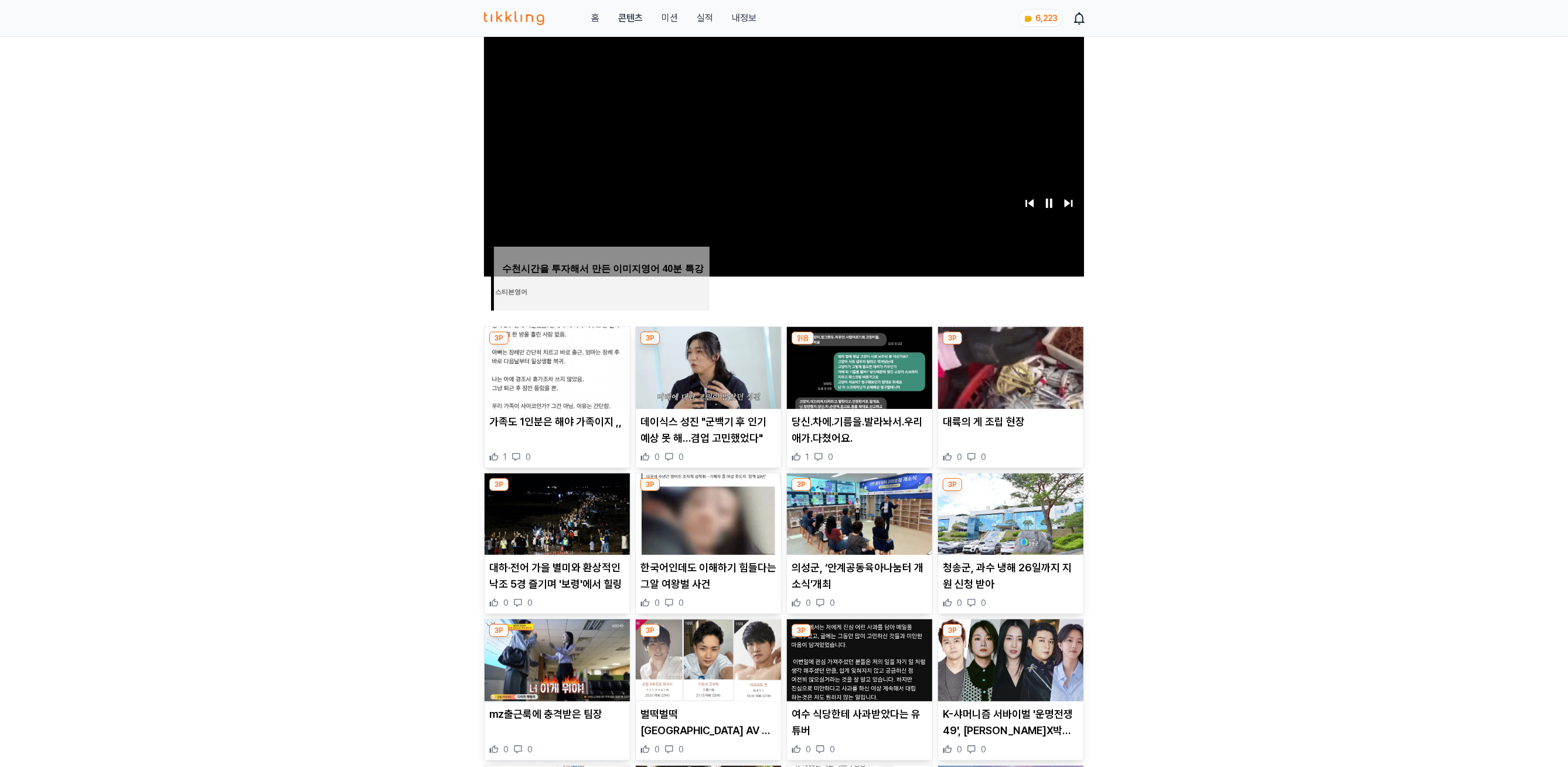
scroll to position [792, 0]
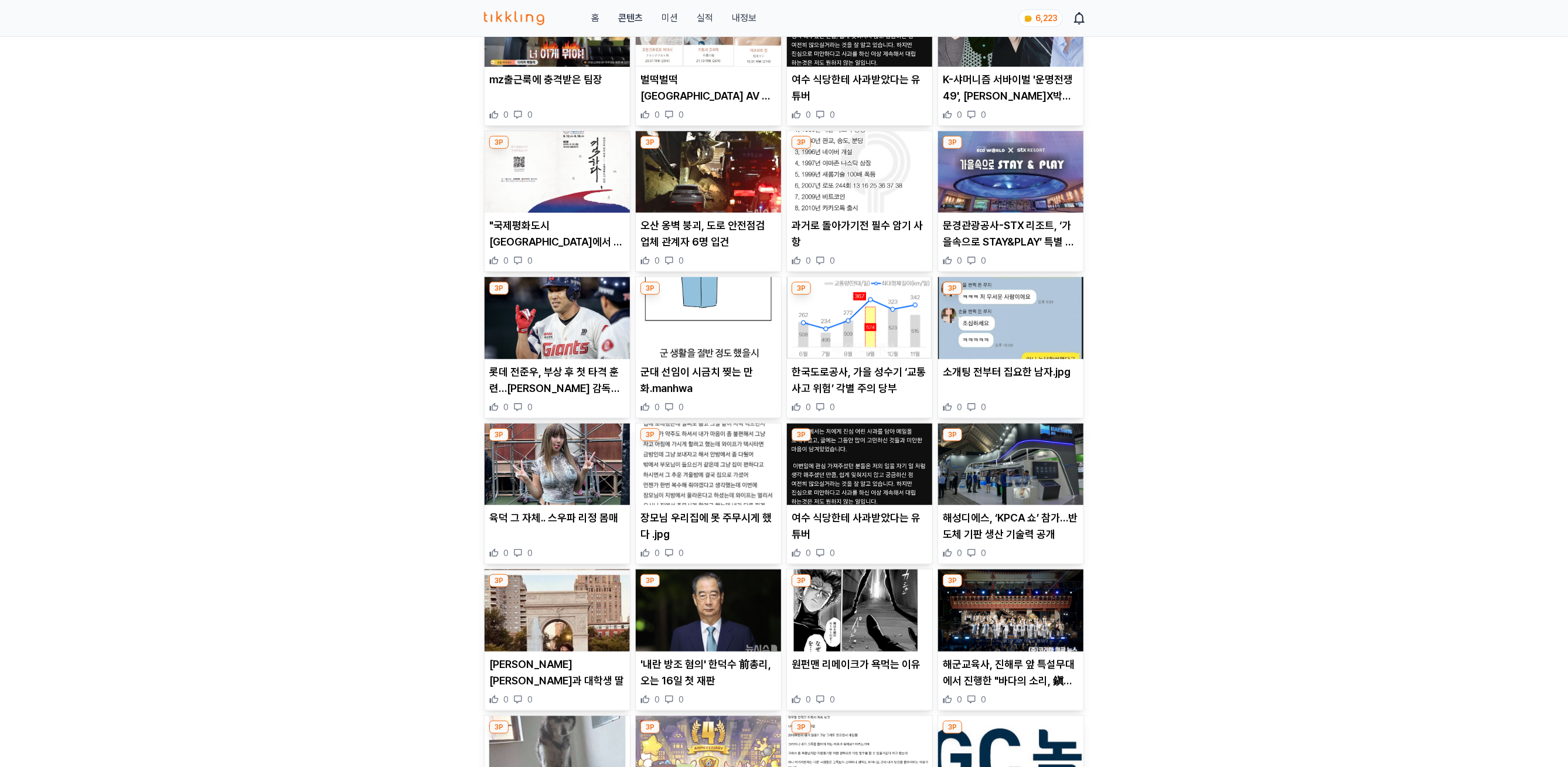
click at [840, 314] on img at bounding box center [859, 318] width 145 height 82
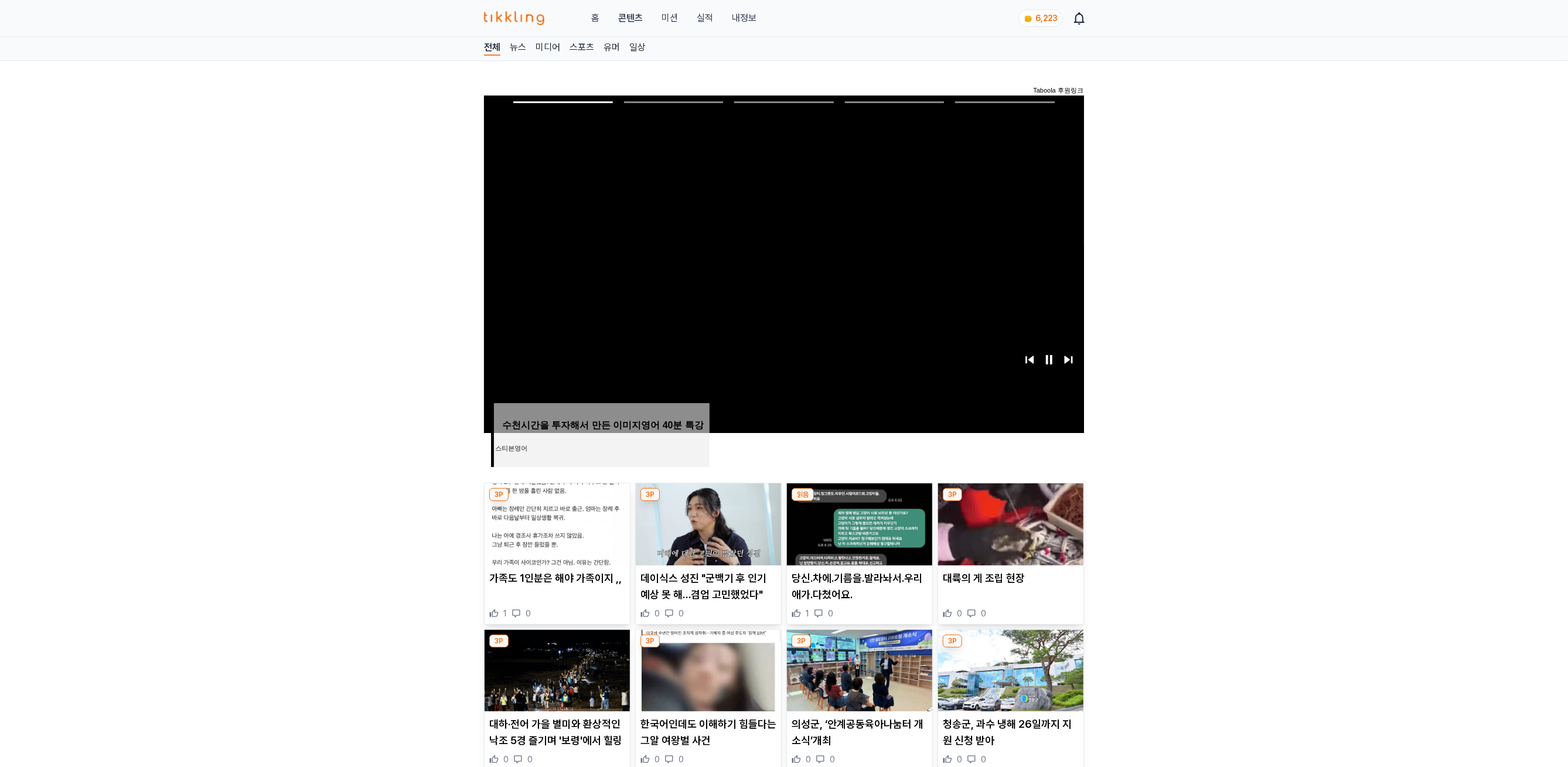
scroll to position [0, 0]
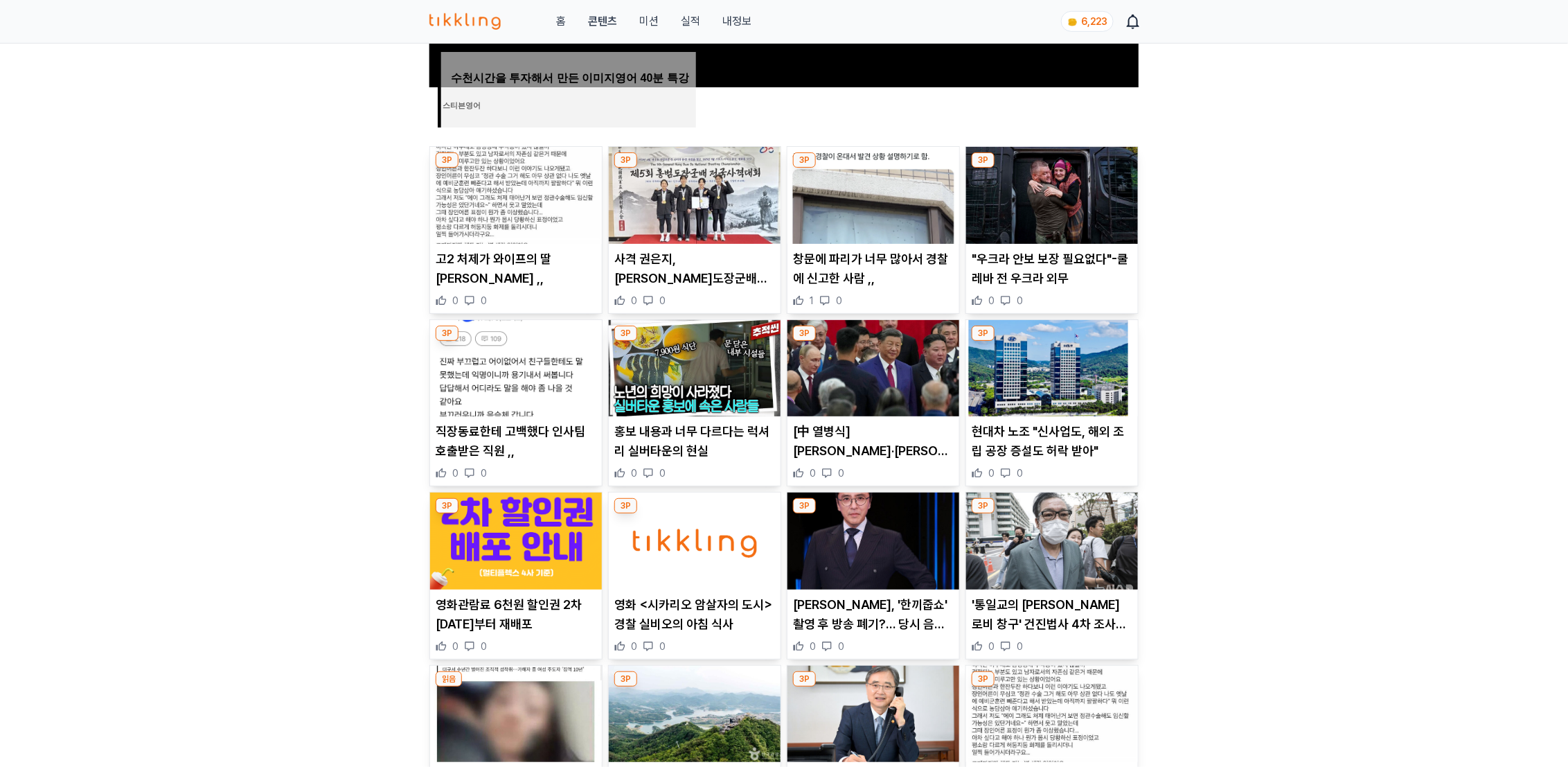
scroll to position [213, 0]
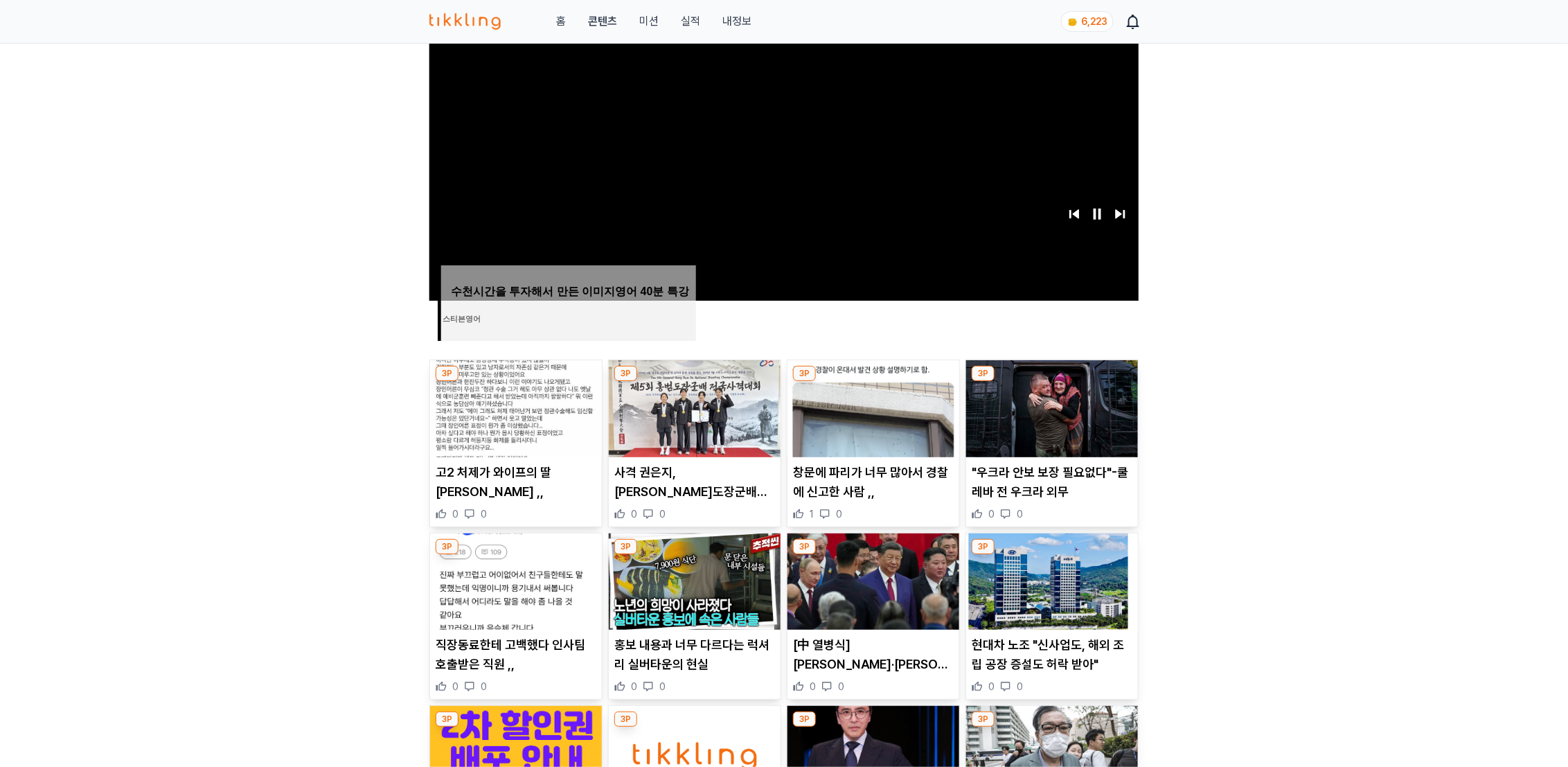
click at [508, 422] on img at bounding box center [515, 409] width 172 height 97
click at [692, 397] on img at bounding box center [694, 409] width 172 height 97
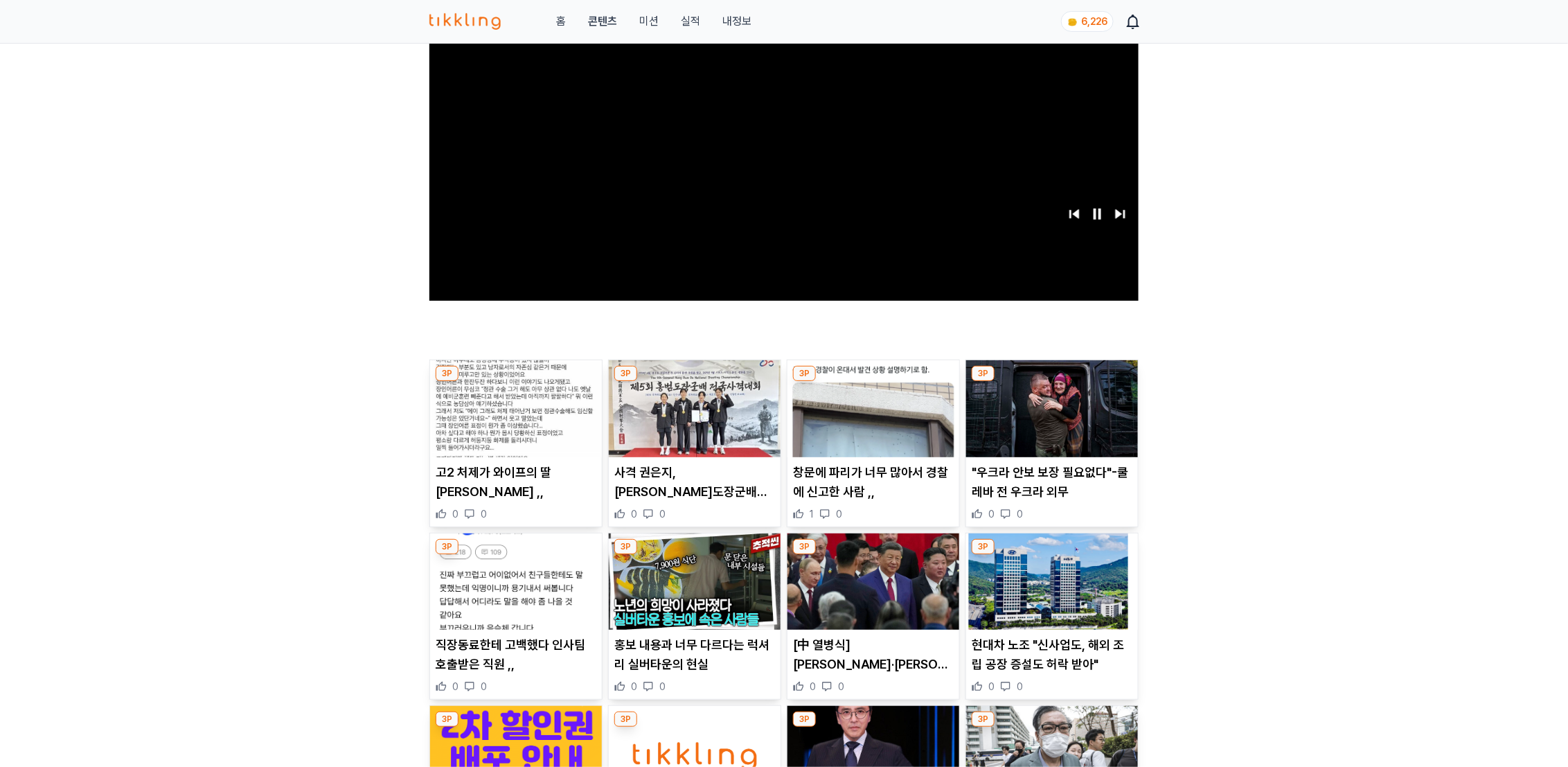
click at [875, 413] on img at bounding box center [873, 409] width 172 height 97
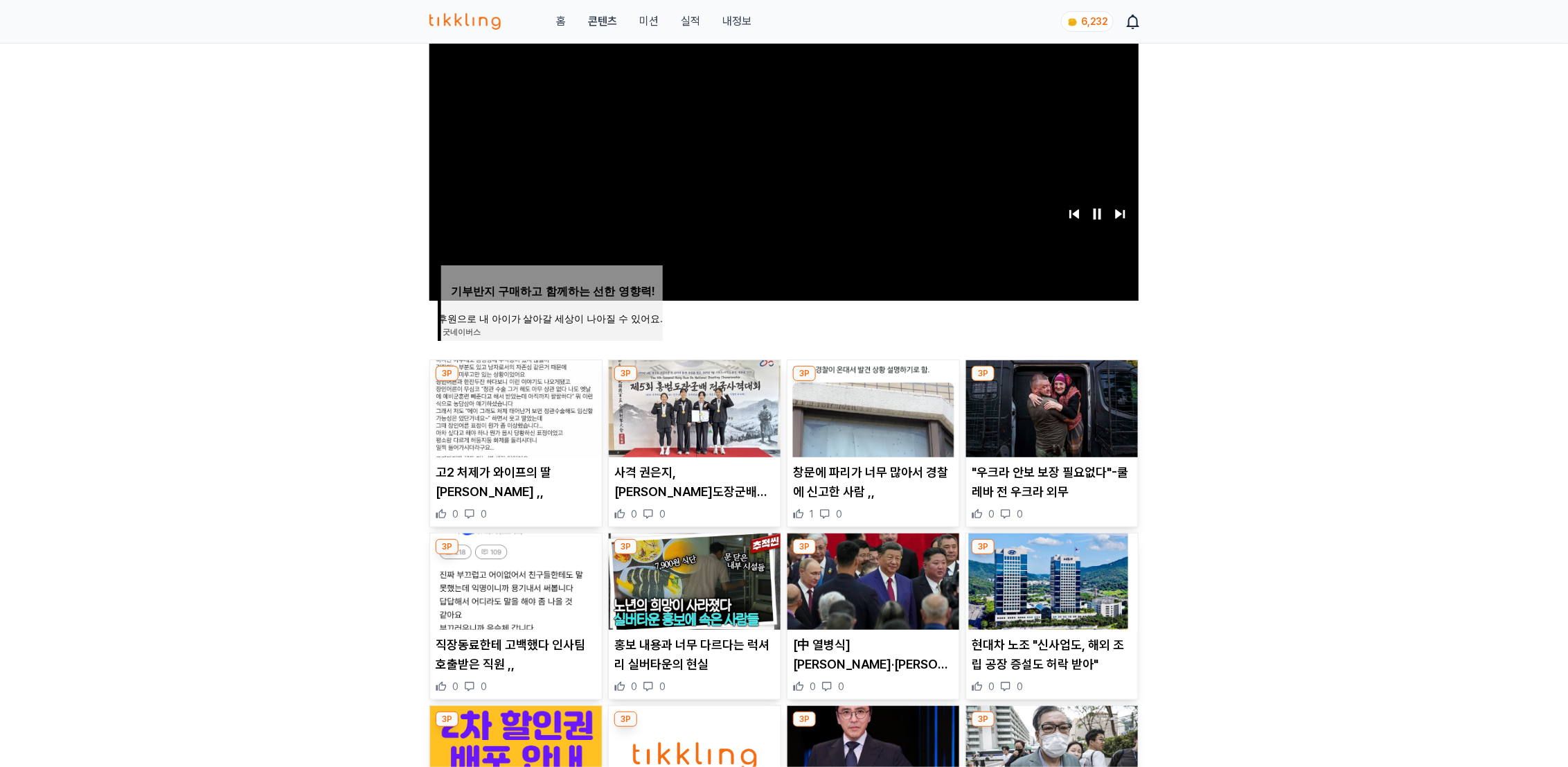
click at [1047, 413] on img at bounding box center [1052, 409] width 172 height 97
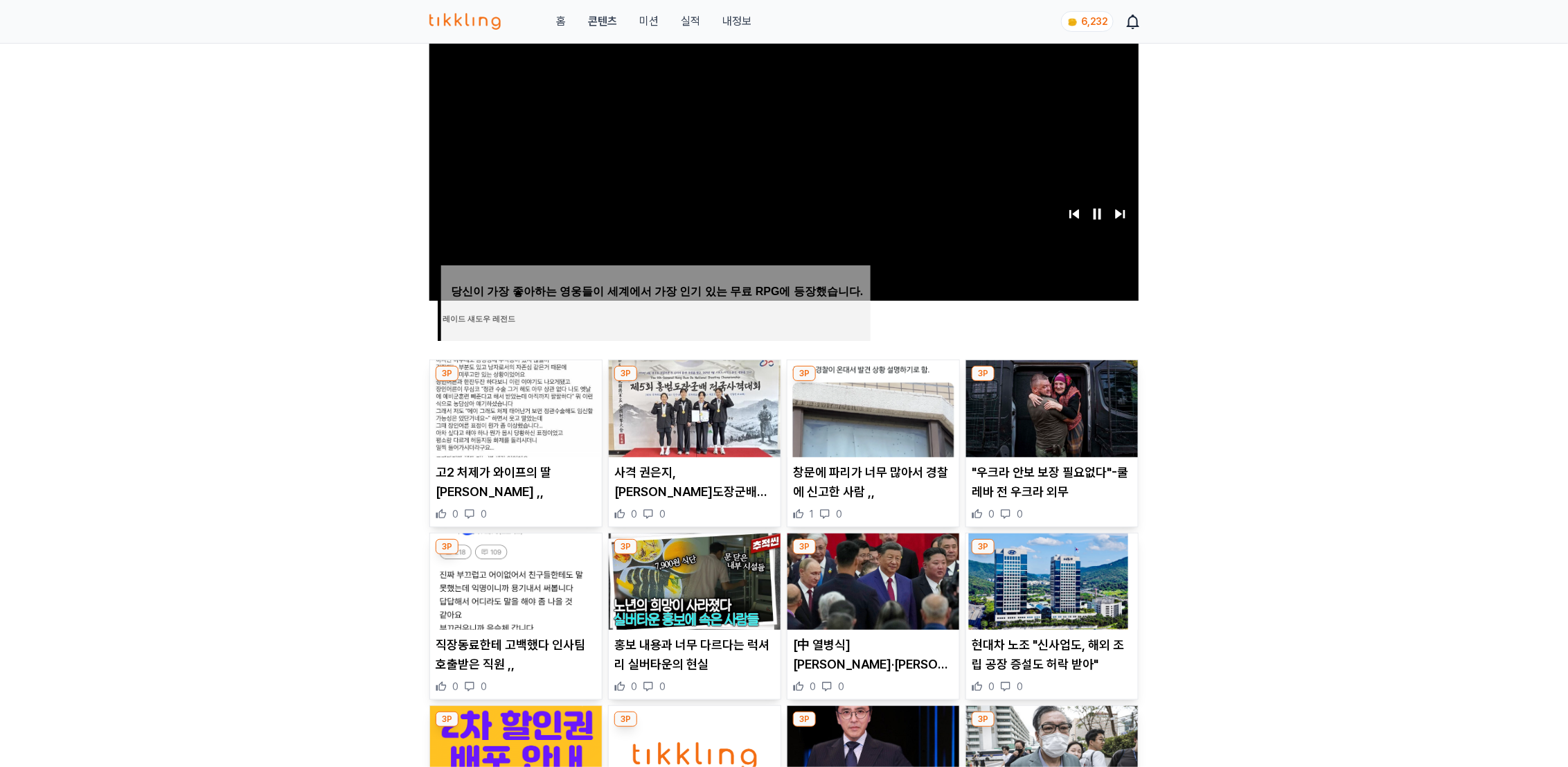
click at [518, 585] on img at bounding box center [515, 581] width 172 height 97
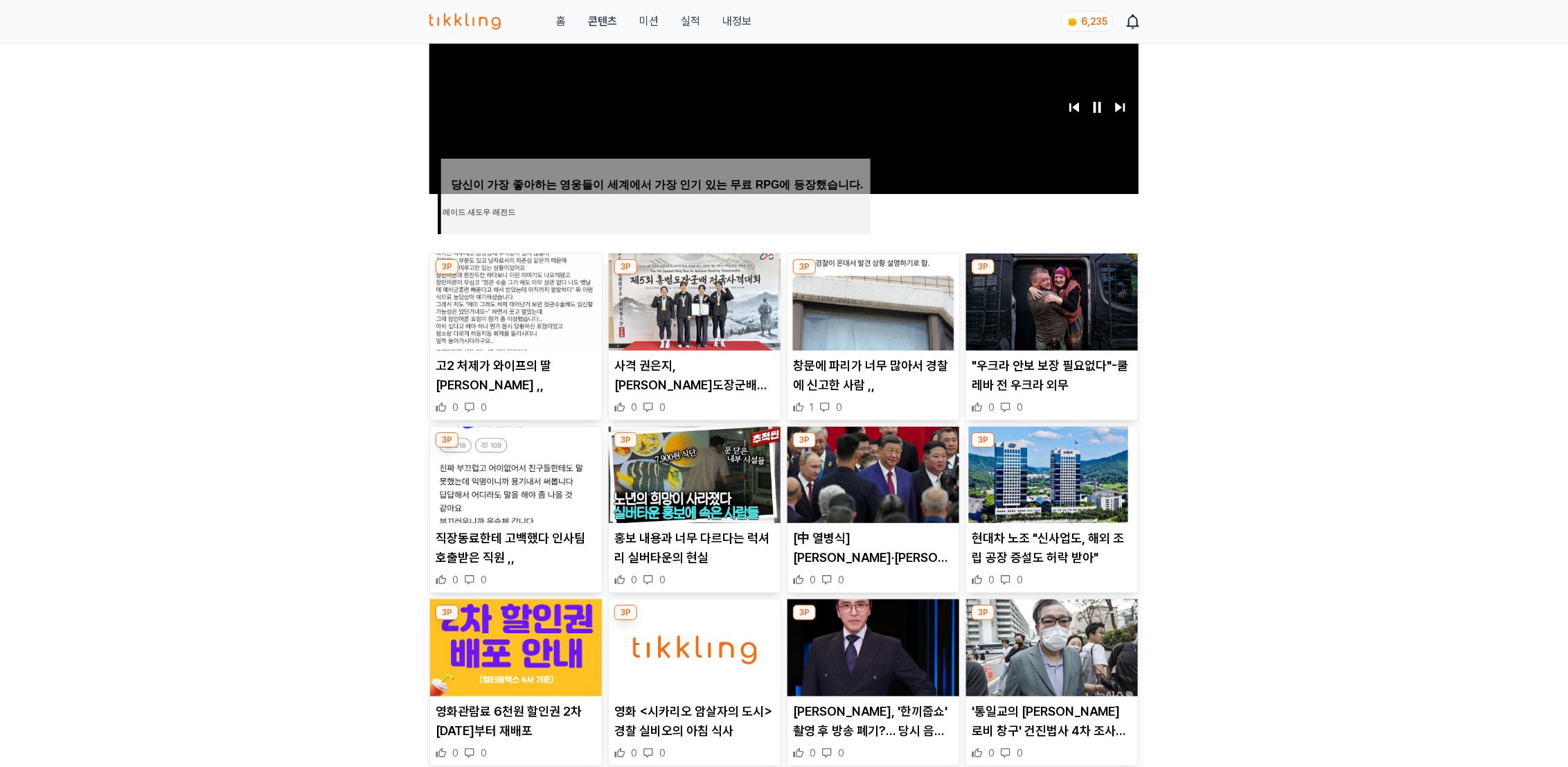
click at [697, 473] on img at bounding box center [694, 475] width 172 height 97
click at [906, 462] on img at bounding box center [873, 475] width 172 height 97
click at [1043, 492] on img at bounding box center [1052, 475] width 172 height 97
click at [514, 648] on img at bounding box center [515, 647] width 172 height 97
click at [707, 626] on img at bounding box center [694, 647] width 172 height 97
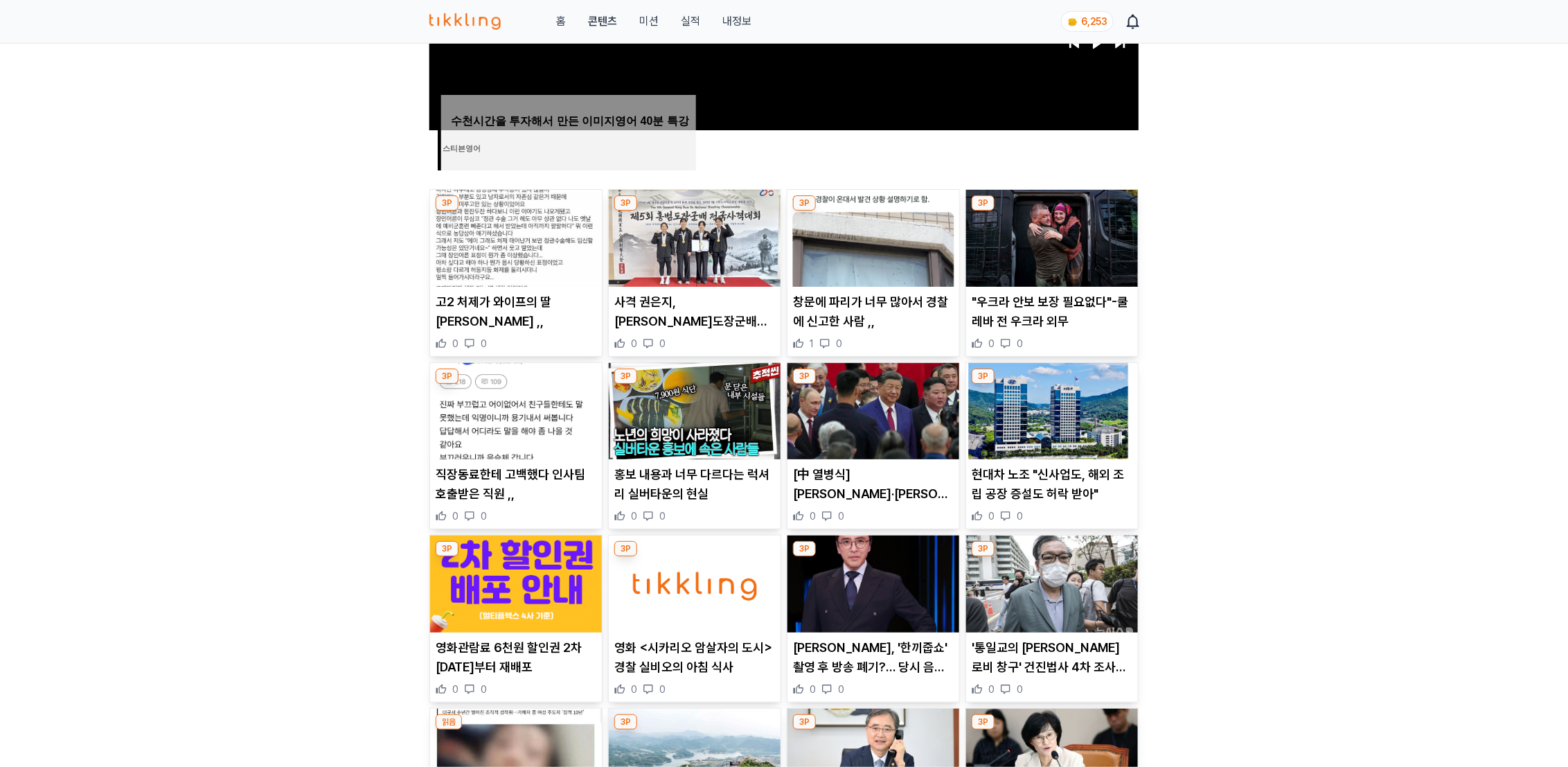
scroll to position [588, 0]
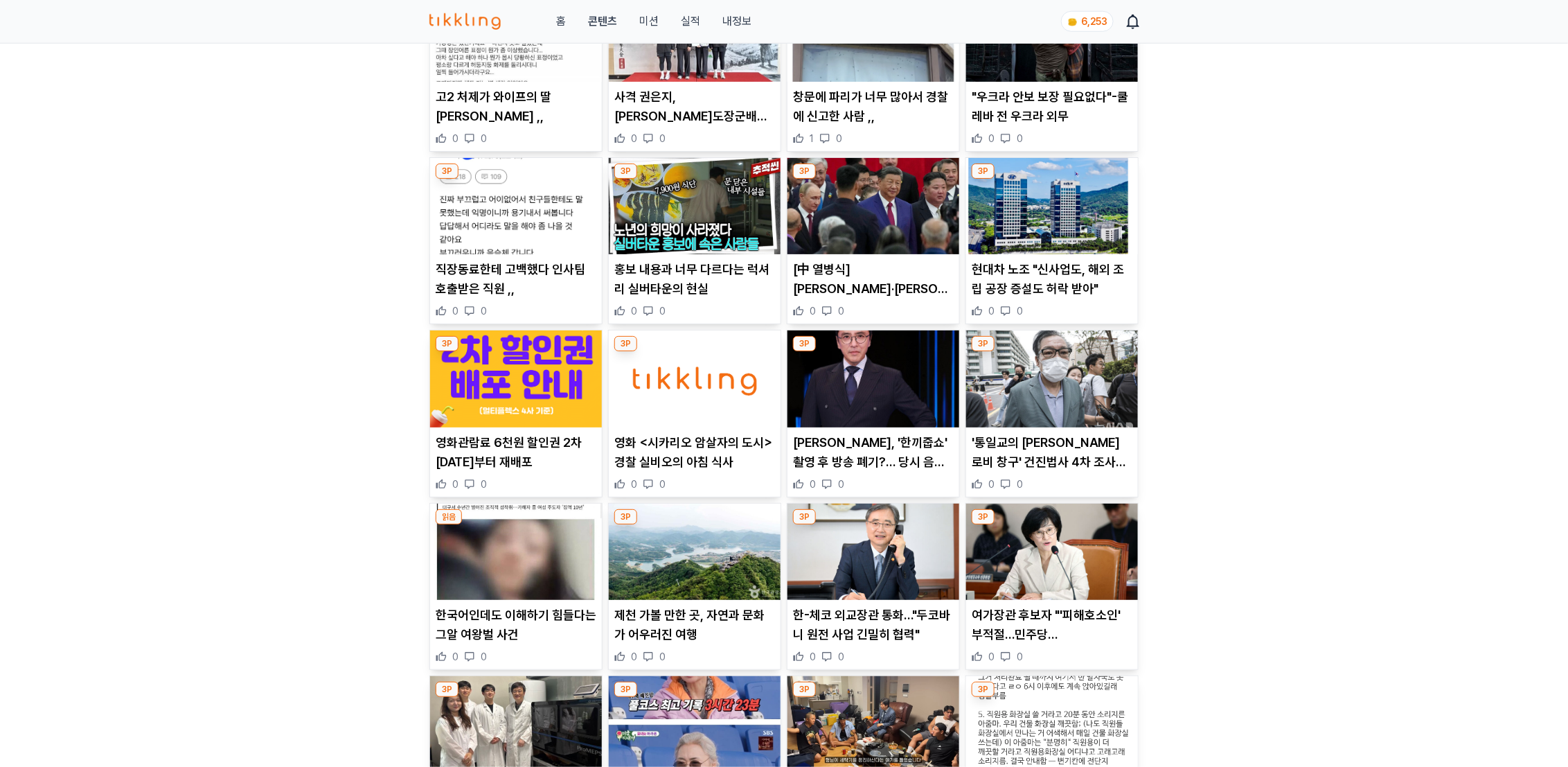
click at [880, 389] on img at bounding box center [873, 379] width 172 height 97
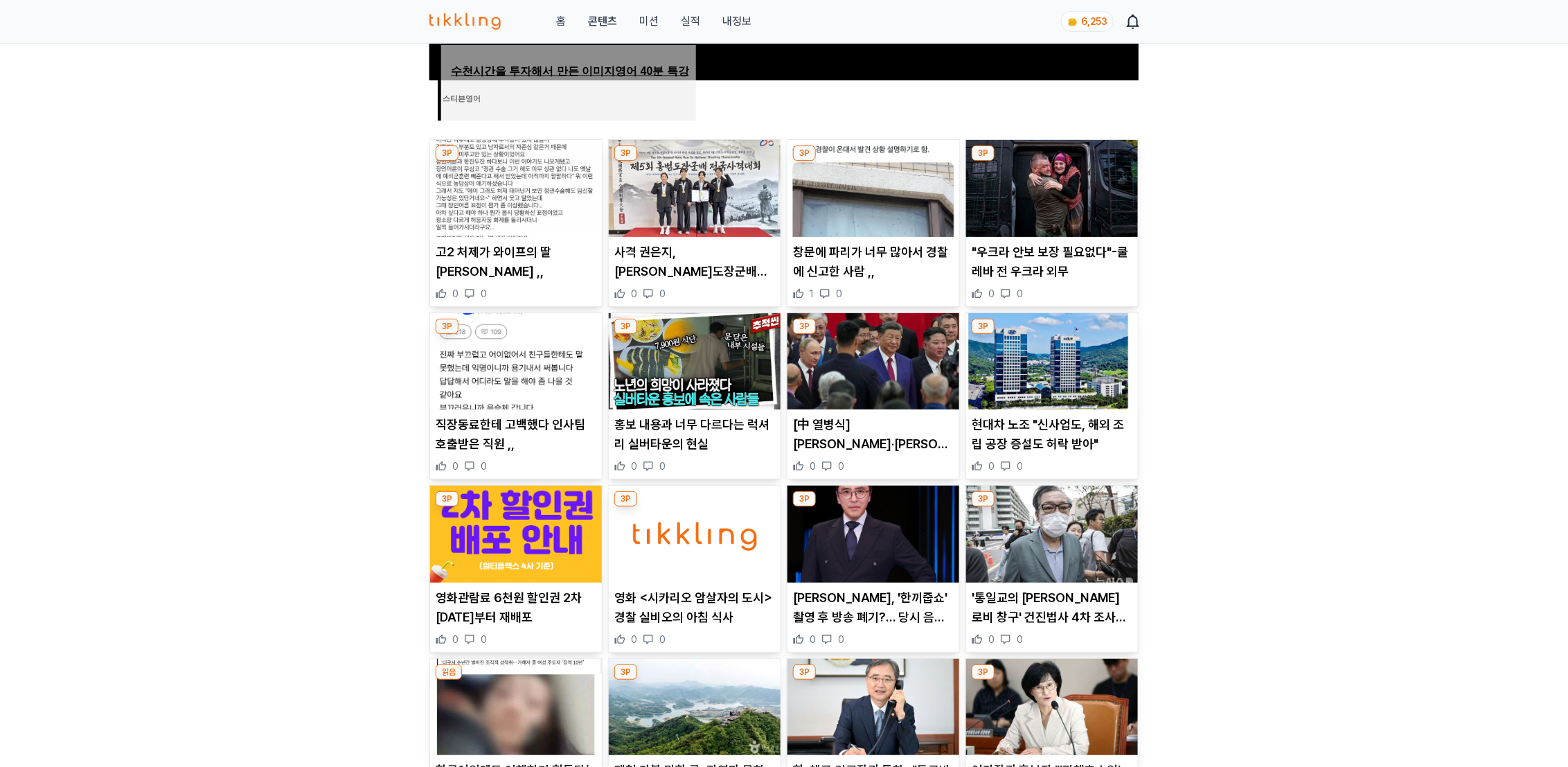
scroll to position [0, 0]
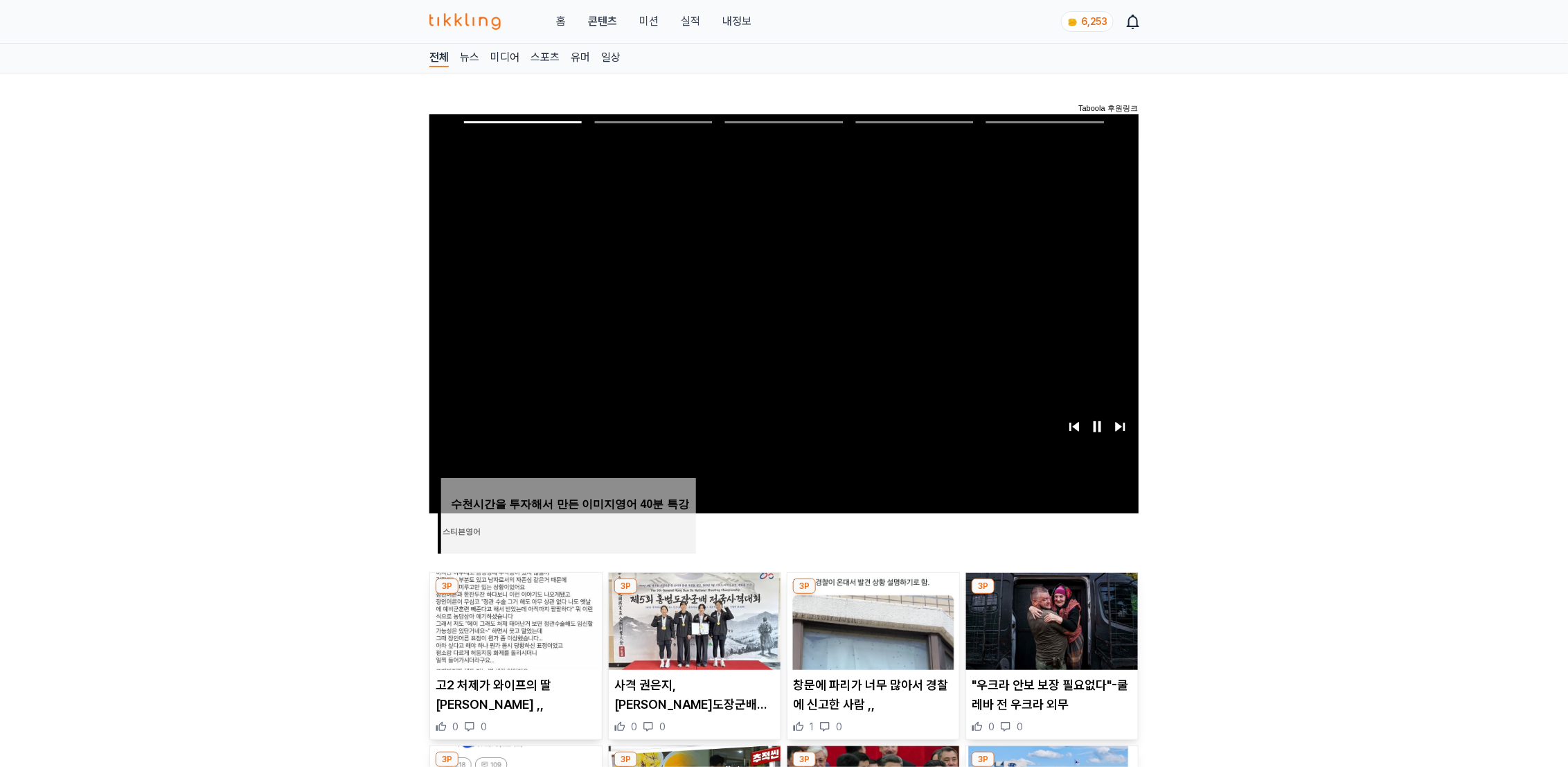
click at [746, 20] on link "내정보" at bounding box center [736, 21] width 29 height 17
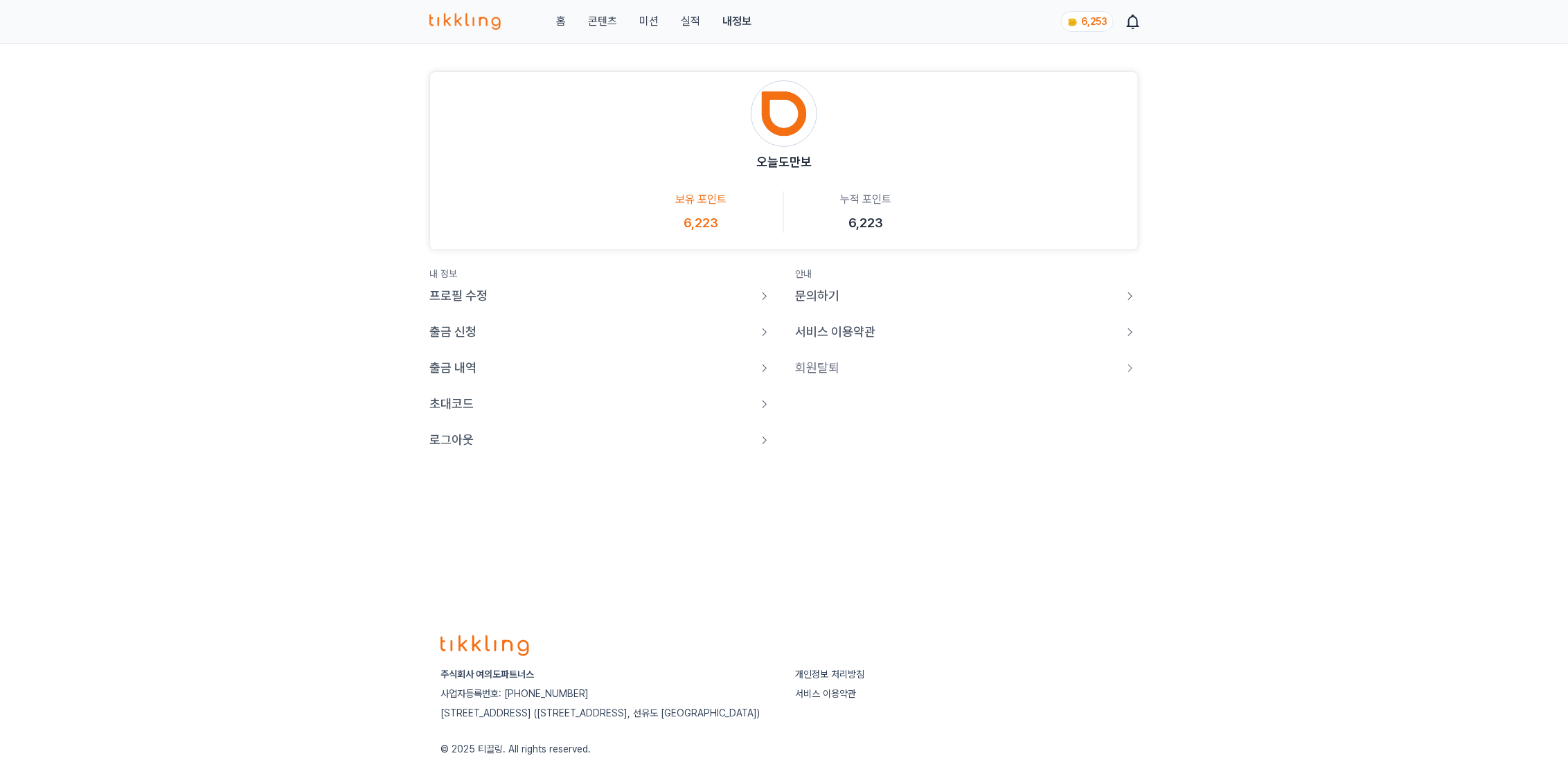
click at [442, 445] on p "로그아웃" at bounding box center [452, 439] width 45 height 20
